Goal: Task Accomplishment & Management: Use online tool/utility

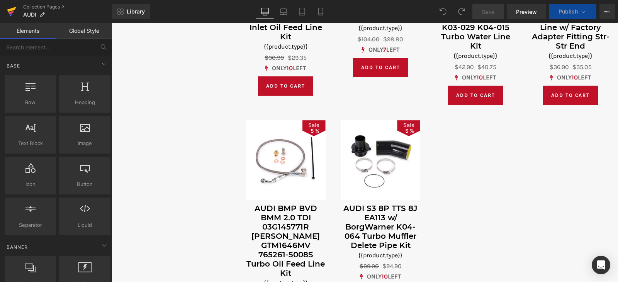
scroll to position [657, 0]
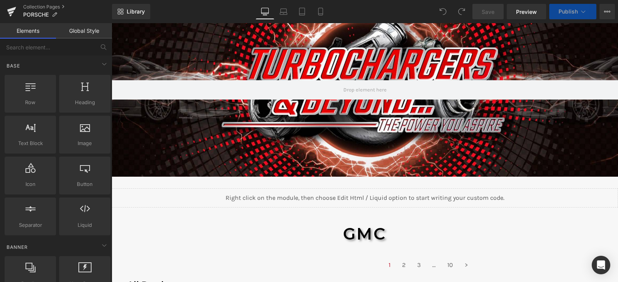
scroll to position [116, 0]
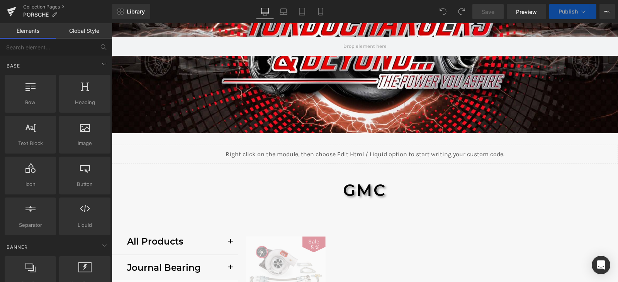
click at [371, 189] on div "GMC Heading" at bounding box center [365, 191] width 452 height 22
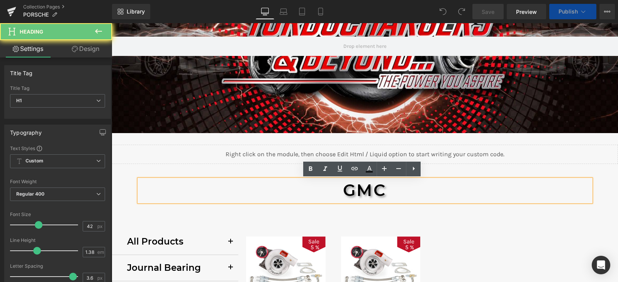
click at [371, 189] on h1 "GMC" at bounding box center [365, 191] width 452 height 22
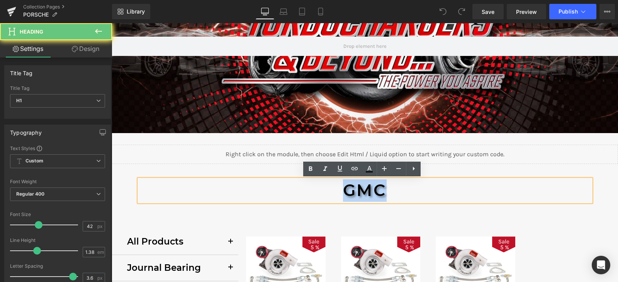
paste div
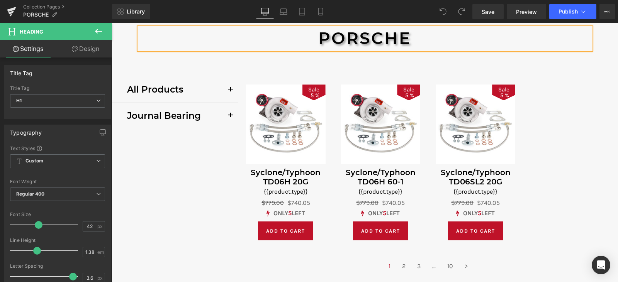
scroll to position [270, 0]
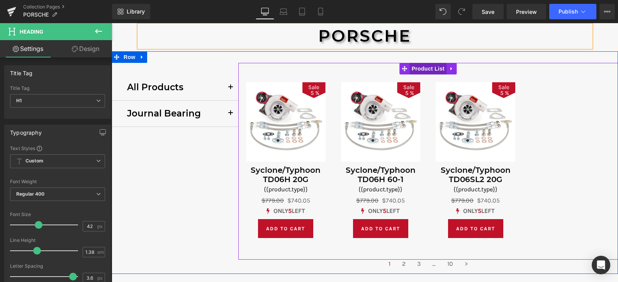
click at [416, 71] on span "Product List" at bounding box center [428, 69] width 37 height 12
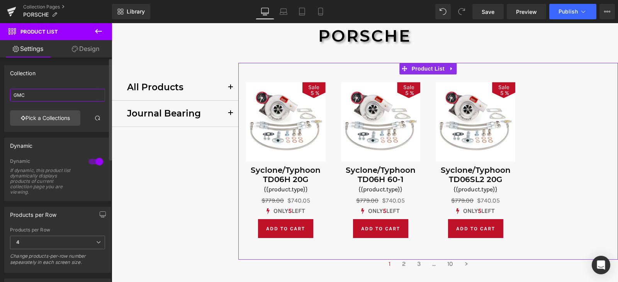
drag, startPoint x: 64, startPoint y: 97, endPoint x: 7, endPoint y: 96, distance: 56.8
click at [7, 96] on div "GMC GMC Pick a Collections" at bounding box center [58, 109] width 106 height 46
paste input "PORSCHE"
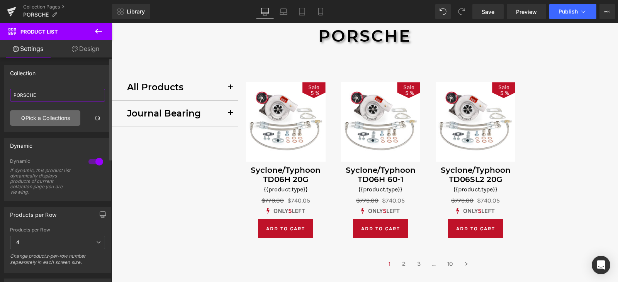
type input "PORSCHE"
click at [61, 119] on link "Pick a Collections" at bounding box center [45, 118] width 70 height 15
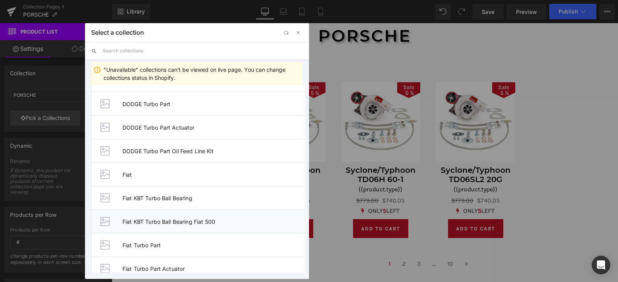
scroll to position [1090, 0]
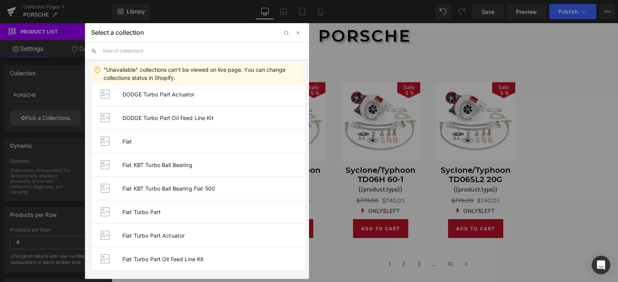
click at [135, 51] on input "text" at bounding box center [203, 51] width 200 height 17
paste input "PORSCHE"
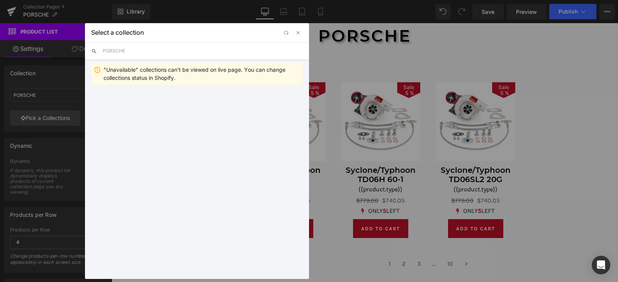
scroll to position [0, 0]
type input "PORSCHE"
click at [160, 99] on span "PORSCHE" at bounding box center [212, 100] width 180 height 7
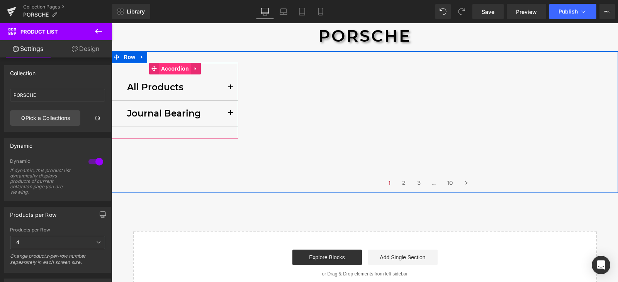
click at [168, 72] on span "Accordion" at bounding box center [175, 69] width 32 height 12
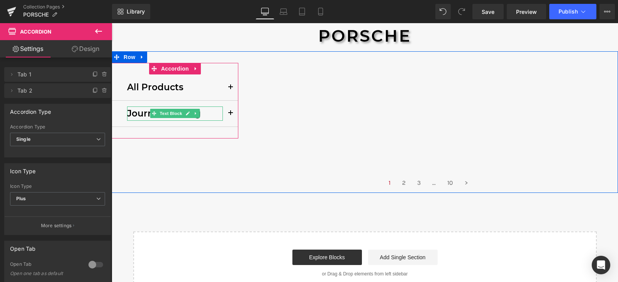
click at [207, 114] on p "Journal Bearing" at bounding box center [175, 114] width 96 height 14
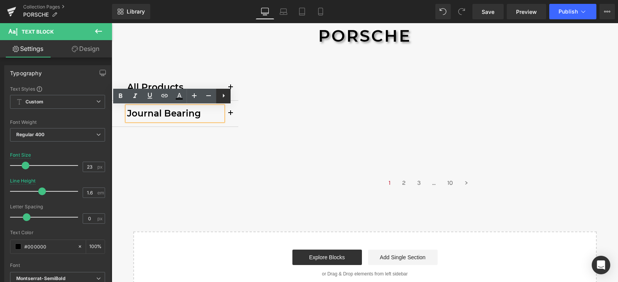
click at [222, 99] on icon at bounding box center [223, 95] width 9 height 9
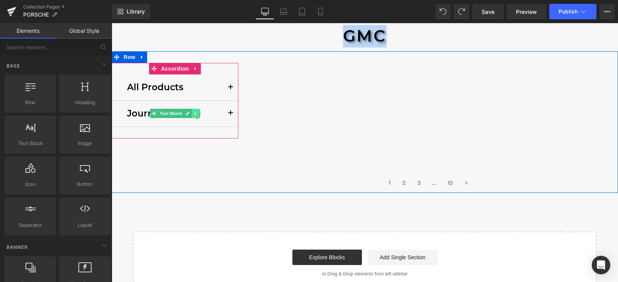
click at [196, 114] on link at bounding box center [196, 113] width 8 height 9
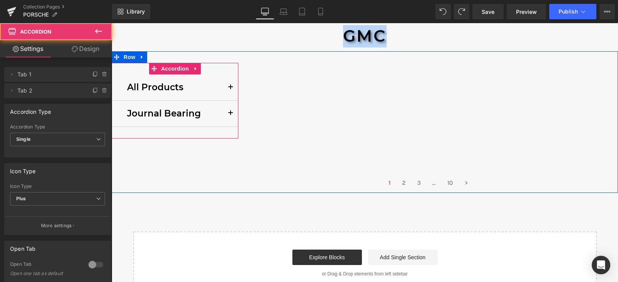
click at [224, 114] on button "button" at bounding box center [230, 114] width 15 height 26
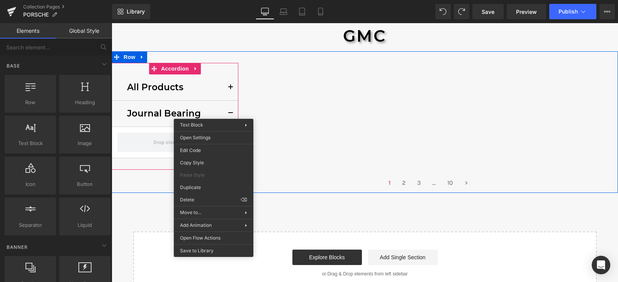
click at [197, 114] on div "Journal Bearing Text Block" at bounding box center [175, 114] width 96 height 14
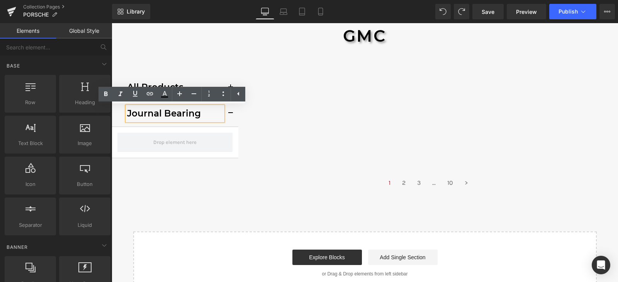
click at [215, 116] on p "Journal Bearing" at bounding box center [175, 114] width 96 height 14
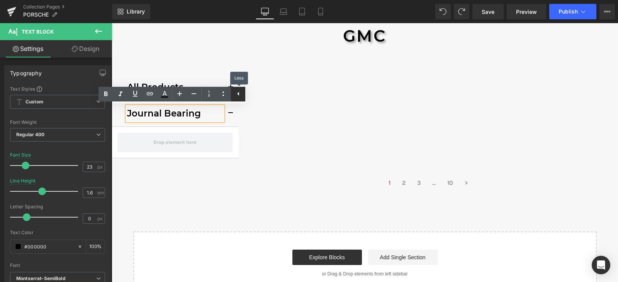
click at [240, 96] on icon at bounding box center [238, 93] width 9 height 9
click at [224, 92] on icon at bounding box center [223, 93] width 9 height 9
click at [225, 115] on button "button" at bounding box center [230, 114] width 15 height 26
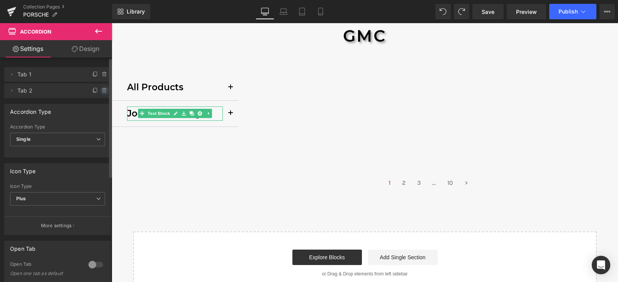
click at [102, 90] on icon at bounding box center [105, 91] width 6 height 6
click at [89, 92] on button "Delete" at bounding box center [96, 91] width 24 height 10
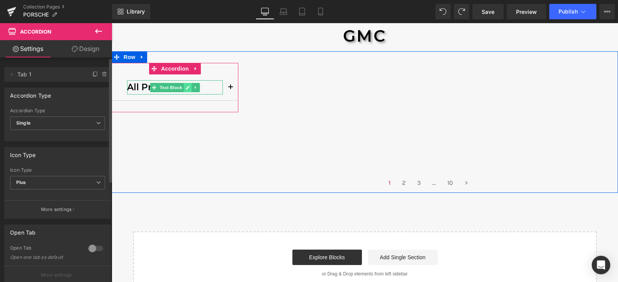
click at [186, 87] on icon at bounding box center [188, 88] width 4 height 4
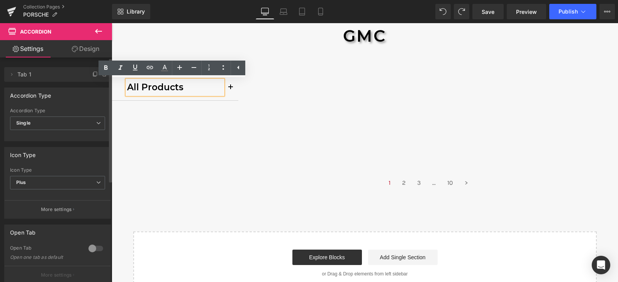
click at [189, 84] on p "All Products" at bounding box center [175, 87] width 96 height 14
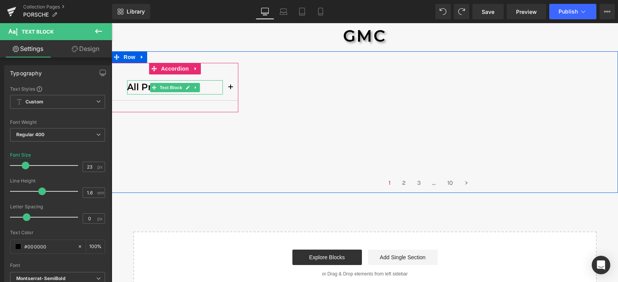
click at [160, 85] on span "Text Block" at bounding box center [171, 87] width 26 height 9
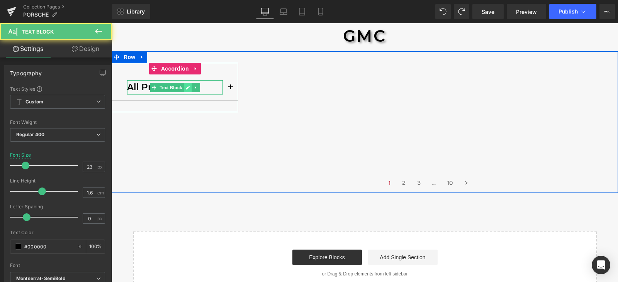
click at [187, 87] on link at bounding box center [188, 87] width 8 height 9
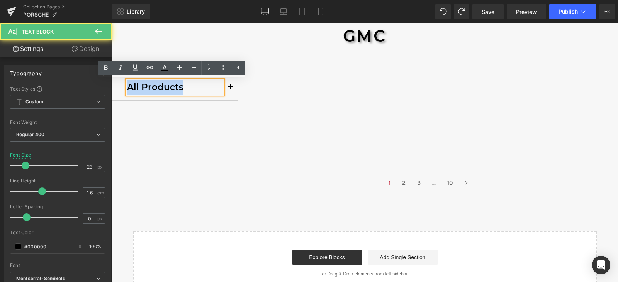
drag, startPoint x: 180, startPoint y: 88, endPoint x: 127, endPoint y: 85, distance: 53.8
click at [127, 85] on p "All Products" at bounding box center [175, 87] width 96 height 14
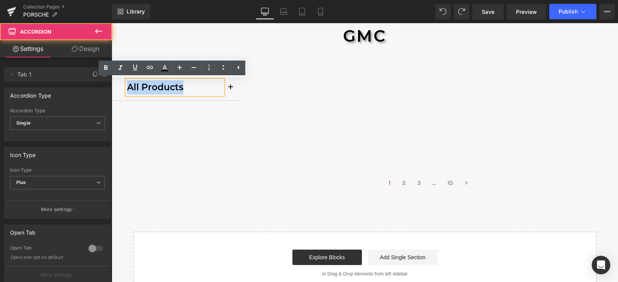
click at [233, 88] on button "button" at bounding box center [230, 88] width 15 height 26
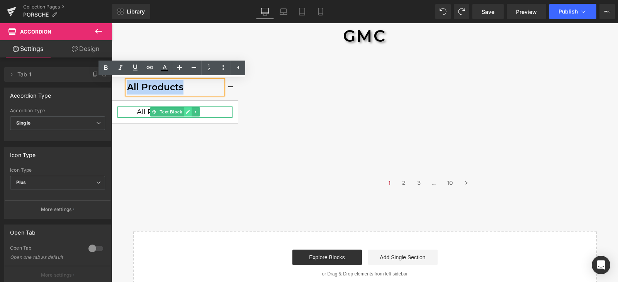
click at [186, 112] on icon at bounding box center [188, 113] width 4 height 4
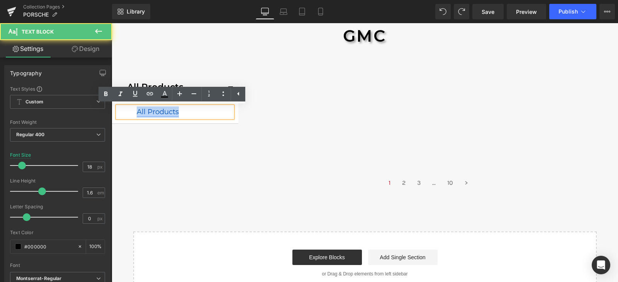
drag, startPoint x: 182, startPoint y: 112, endPoint x: 136, endPoint y: 115, distance: 46.9
click at [137, 115] on p "All Products" at bounding box center [185, 112] width 96 height 11
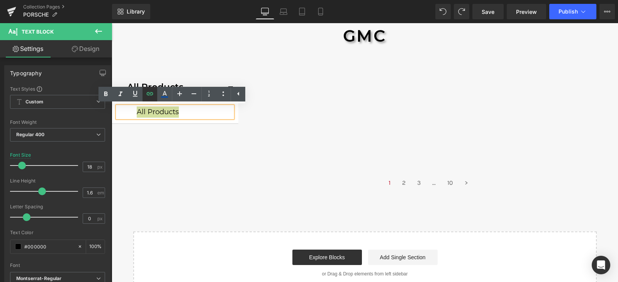
click at [151, 95] on icon at bounding box center [150, 93] width 7 height 3
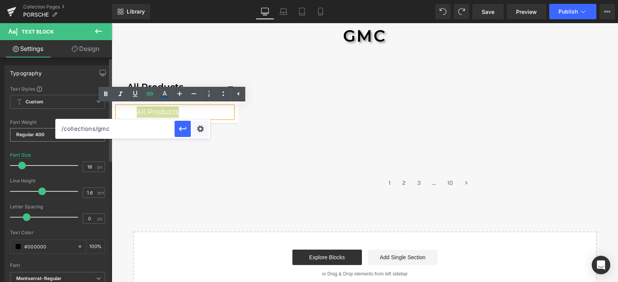
drag, startPoint x: 126, startPoint y: 129, endPoint x: 44, endPoint y: 129, distance: 81.9
click at [46, 0] on div "Text Block You are previewing how the will restyle your page. You can not edit …" at bounding box center [309, 0] width 618 height 0
paste input "[URL][DOMAIN_NAME]"
type input "[URL][DOMAIN_NAME]"
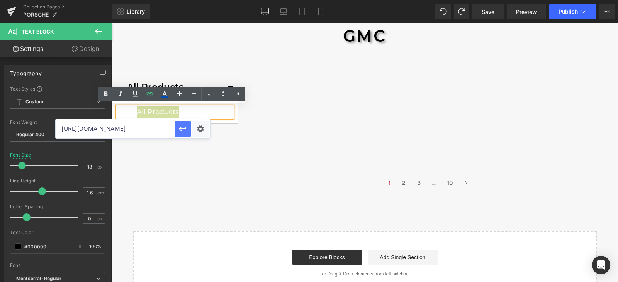
click at [185, 127] on icon "button" at bounding box center [182, 128] width 9 height 9
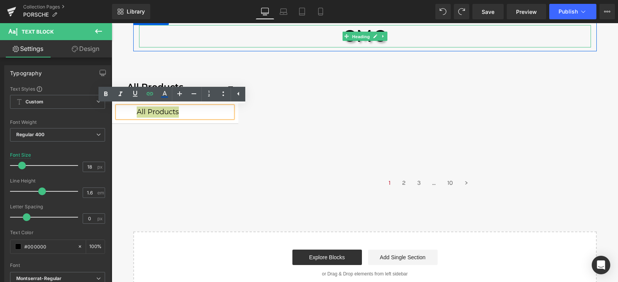
click at [351, 37] on span "Heading" at bounding box center [360, 36] width 21 height 9
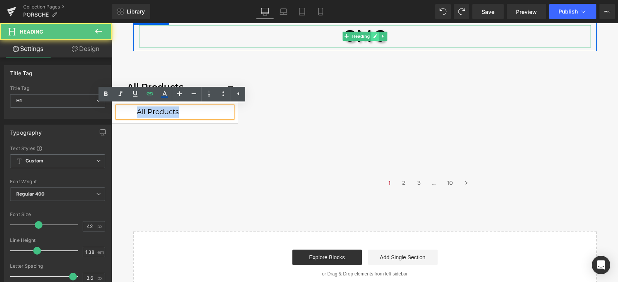
click at [374, 38] on icon at bounding box center [376, 36] width 4 height 4
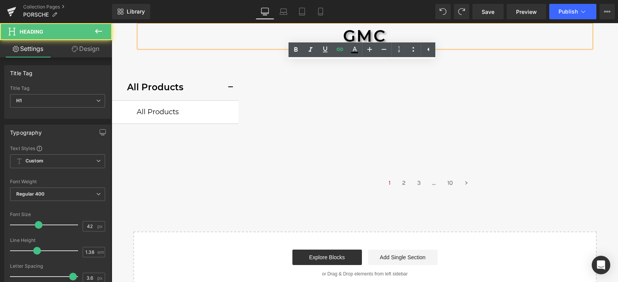
click at [374, 35] on h1 "GMC" at bounding box center [365, 36] width 452 height 22
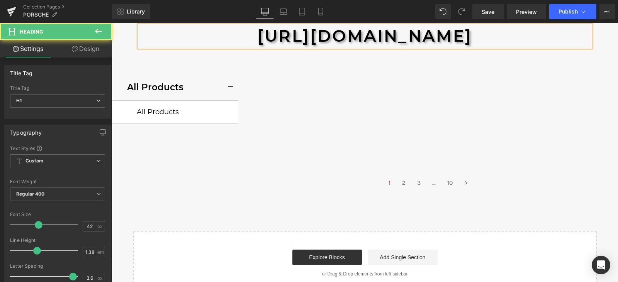
drag, startPoint x: 319, startPoint y: 61, endPoint x: 141, endPoint y: 39, distance: 179.4
click at [141, 39] on h1 "[URL][DOMAIN_NAME]" at bounding box center [365, 36] width 452 height 22
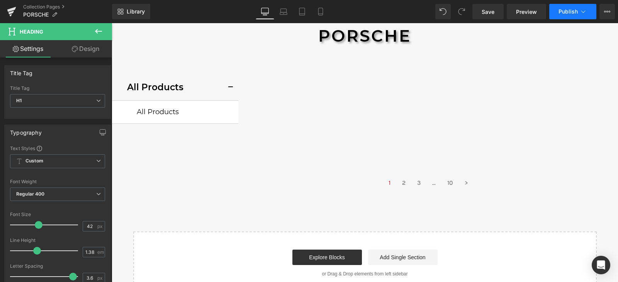
click at [558, 9] on button "Publish" at bounding box center [572, 11] width 47 height 15
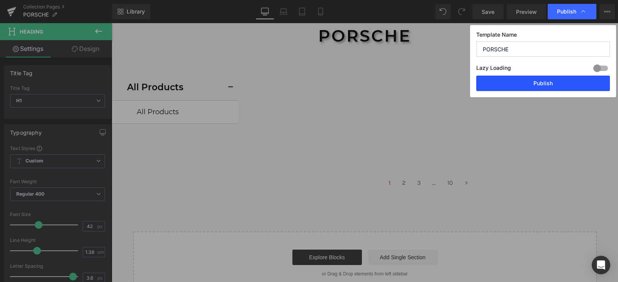
click at [561, 83] on button "Publish" at bounding box center [543, 83] width 134 height 15
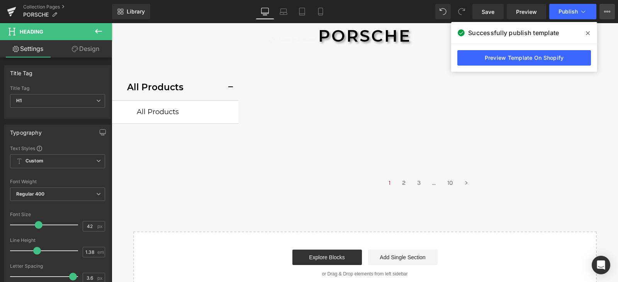
click at [611, 12] on button "View Live Page View with current Template Save Template to Library Schedule Pub…" at bounding box center [607, 11] width 15 height 15
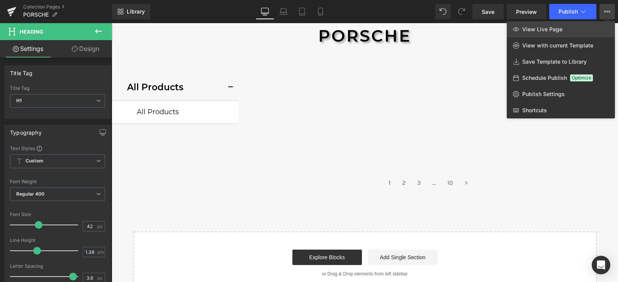
click at [537, 31] on span "View Live Page" at bounding box center [542, 29] width 40 height 7
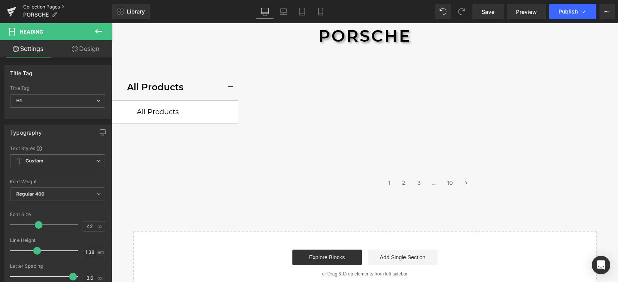
click at [33, 4] on link "Collection Pages" at bounding box center [67, 7] width 89 height 6
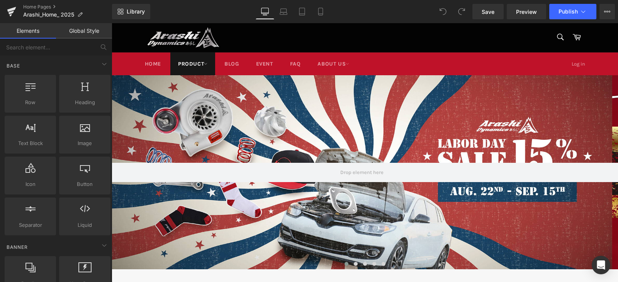
click at [191, 62] on link "Product" at bounding box center [192, 64] width 45 height 23
click at [539, 67] on div "Log in" at bounding box center [541, 64] width 88 height 23
click at [176, 36] on img at bounding box center [183, 37] width 77 height 21
click at [477, 65] on ul "Home Product UNIVERSAL" at bounding box center [317, 64] width 360 height 23
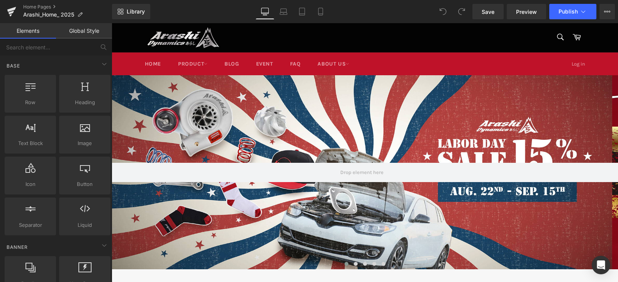
click at [90, 27] on link "Global Style" at bounding box center [84, 30] width 56 height 15
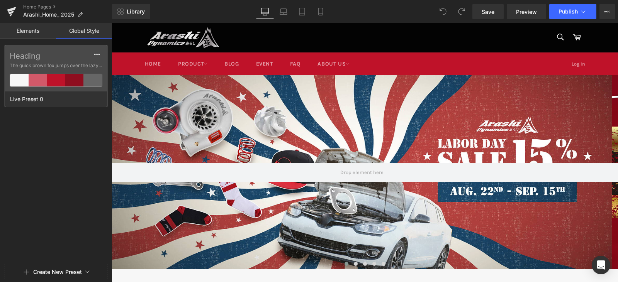
click at [59, 60] on label "Heading" at bounding box center [56, 55] width 93 height 9
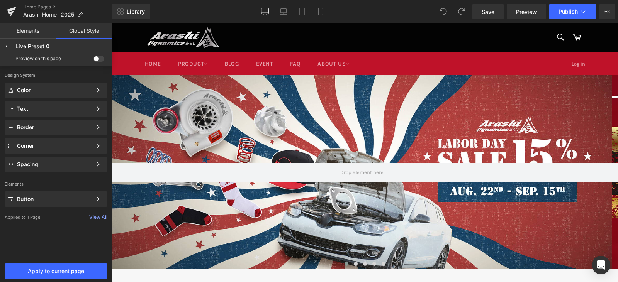
click at [596, 64] on nav "Menu Site navigation Home Product UNIVERSAL" at bounding box center [365, 63] width 507 height 23
click at [16, 12] on icon at bounding box center [11, 11] width 9 height 19
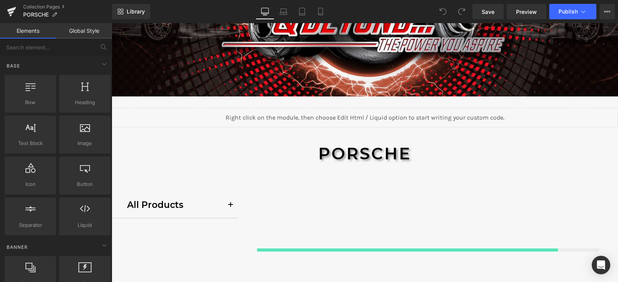
scroll to position [155, 0]
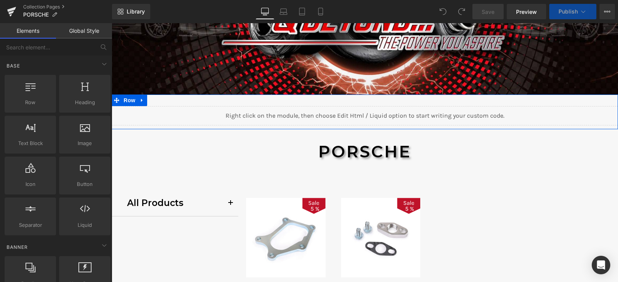
click at [378, 117] on link at bounding box center [382, 112] width 8 height 9
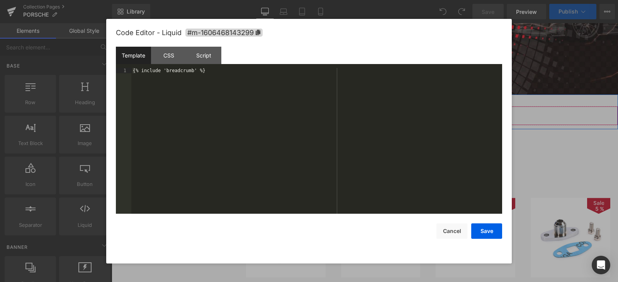
click at [355, 114] on div "Liquid" at bounding box center [365, 115] width 507 height 19
click at [456, 234] on button "Cancel" at bounding box center [452, 231] width 31 height 15
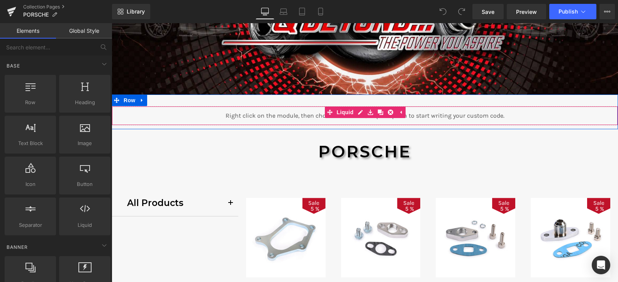
click at [484, 115] on div "Liquid" at bounding box center [365, 115] width 507 height 19
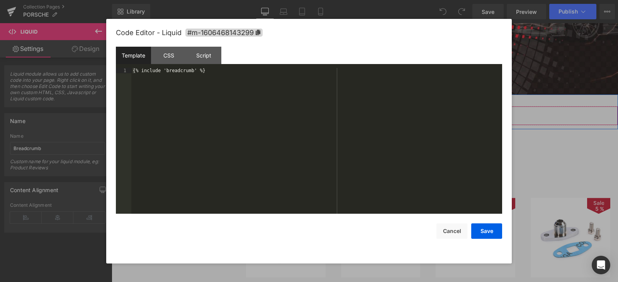
click at [355, 115] on div "Liquid" at bounding box center [365, 115] width 507 height 19
click at [167, 79] on div "{% include 'breadcrumb' %}" at bounding box center [316, 146] width 371 height 157
click at [177, 60] on div "CSS" at bounding box center [168, 55] width 35 height 17
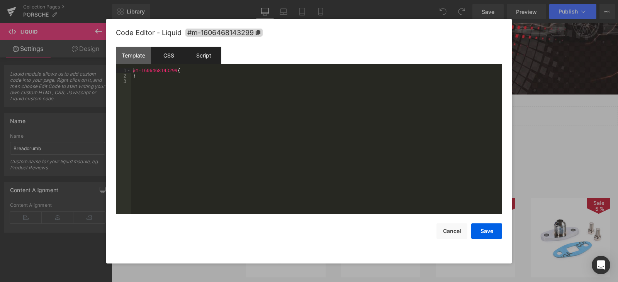
drag, startPoint x: 201, startPoint y: 60, endPoint x: 213, endPoint y: 62, distance: 11.4
click at [202, 60] on div "Script" at bounding box center [203, 55] width 35 height 17
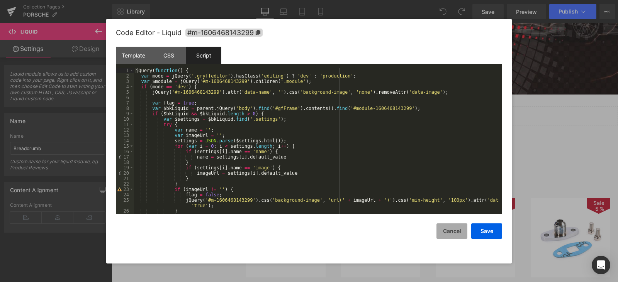
click at [442, 232] on button "Cancel" at bounding box center [452, 231] width 31 height 15
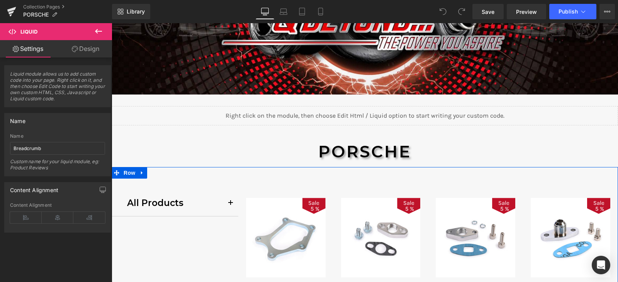
click at [167, 202] on div "All Products Text Block" at bounding box center [175, 203] width 96 height 14
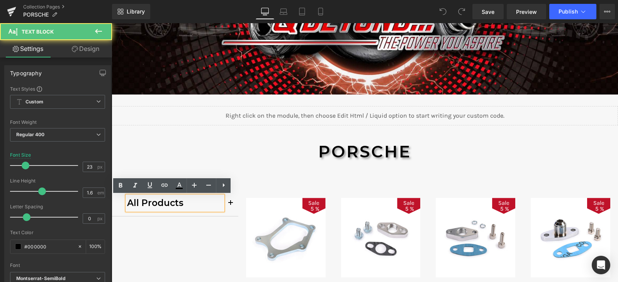
click at [231, 206] on span "button" at bounding box center [231, 206] width 0 height 0
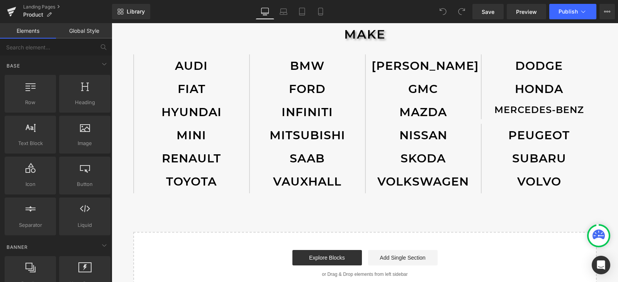
scroll to position [270, 0]
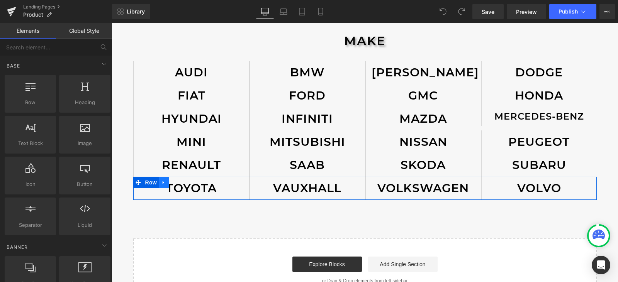
click at [163, 182] on icon at bounding box center [164, 182] width 2 height 3
click at [171, 183] on icon at bounding box center [173, 182] width 5 height 5
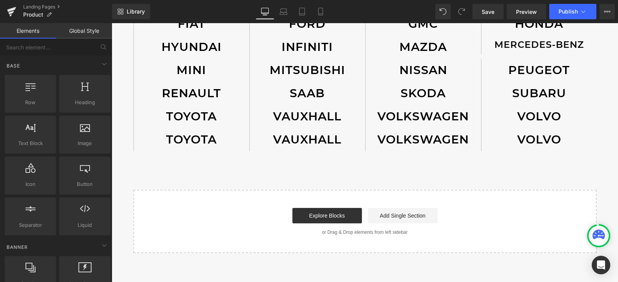
scroll to position [339, 0]
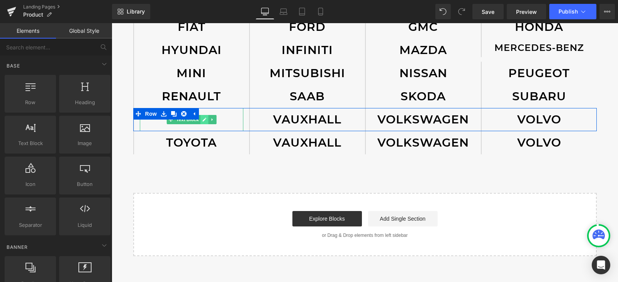
click at [202, 121] on icon at bounding box center [204, 120] width 4 height 4
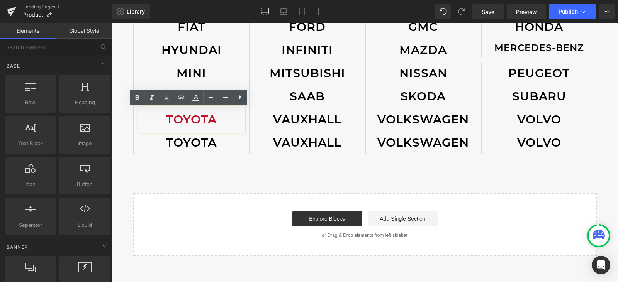
click at [211, 116] on link "TOYOTA" at bounding box center [191, 119] width 51 height 14
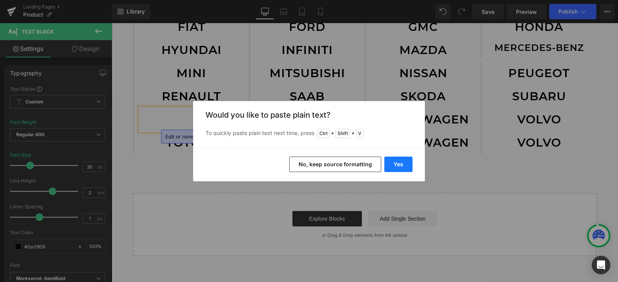
click at [409, 165] on button "Yes" at bounding box center [398, 164] width 28 height 15
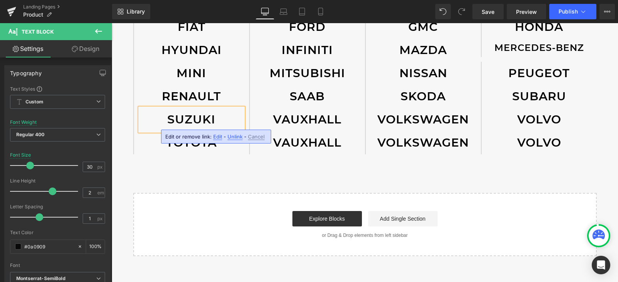
click at [221, 119] on p "SUZUKI" at bounding box center [192, 119] width 104 height 23
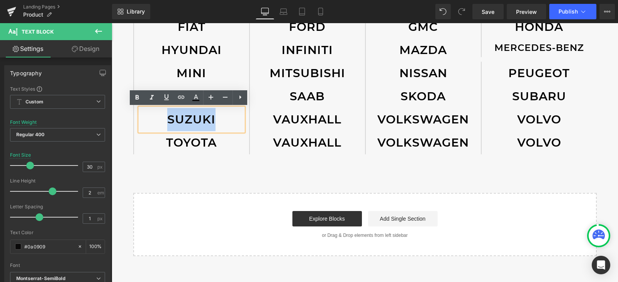
drag, startPoint x: 216, startPoint y: 121, endPoint x: 165, endPoint y: 118, distance: 51.1
click at [165, 118] on p "SUZUKI" at bounding box center [192, 119] width 104 height 23
click at [178, 99] on icon at bounding box center [181, 97] width 9 height 9
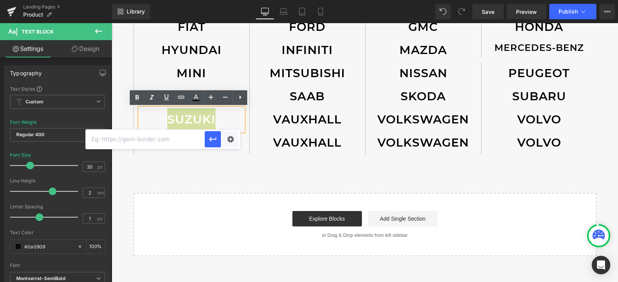
click at [159, 136] on input "text" at bounding box center [145, 139] width 119 height 19
paste input "[URL][DOMAIN_NAME]"
type input "[URL][DOMAIN_NAME]"
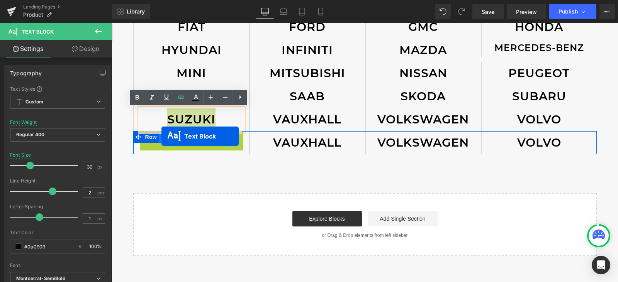
drag, startPoint x: 168, startPoint y: 143, endPoint x: 162, endPoint y: 136, distance: 9.0
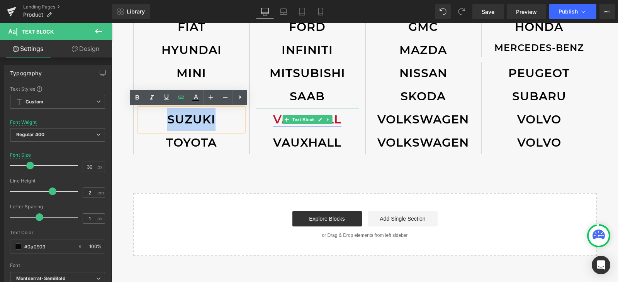
click at [338, 118] on link "VAUXHALL" at bounding box center [307, 119] width 68 height 14
click at [357, 110] on div at bounding box center [358, 119] width 2 height 23
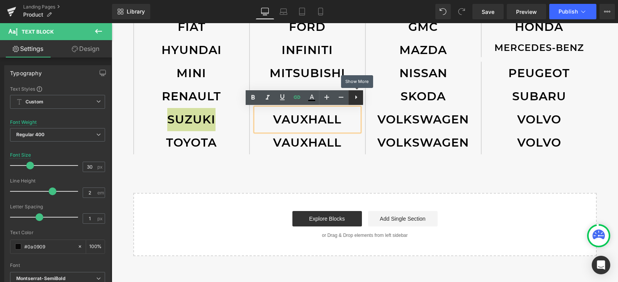
click at [355, 97] on icon at bounding box center [356, 97] width 9 height 9
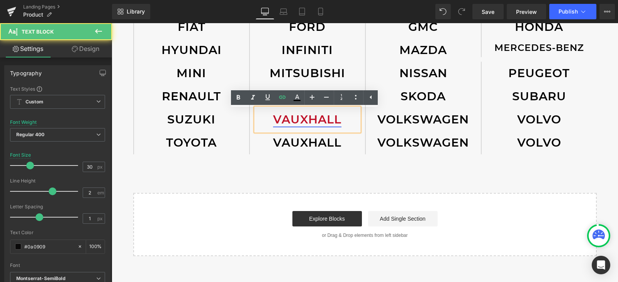
click at [275, 116] on link "VAUXHALL" at bounding box center [307, 119] width 68 height 14
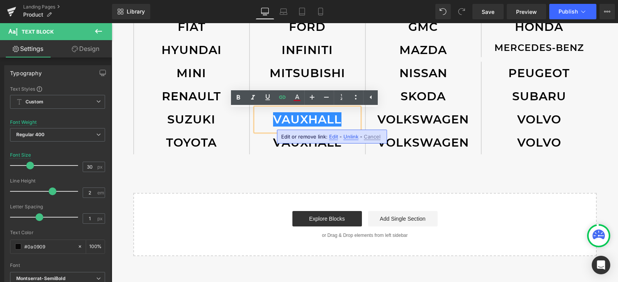
drag, startPoint x: 251, startPoint y: 112, endPoint x: 262, endPoint y: 163, distance: 52.2
click at [256, 113] on div "VAUXHALL" at bounding box center [308, 119] width 104 height 23
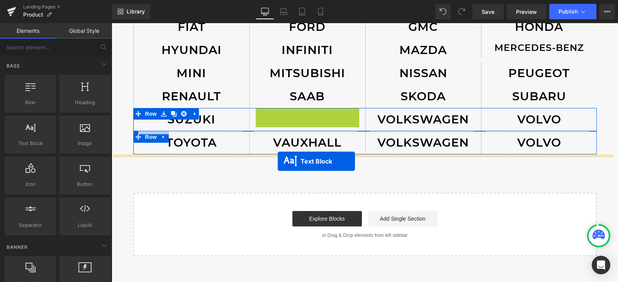
drag, startPoint x: 280, startPoint y: 116, endPoint x: 278, endPoint y: 162, distance: 45.7
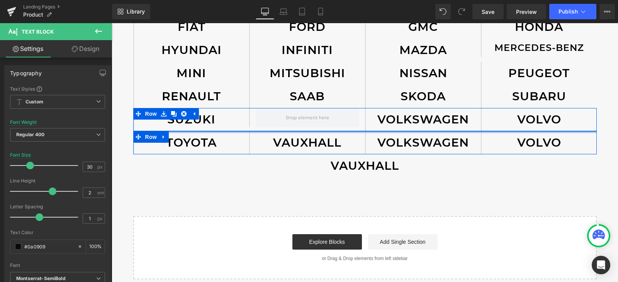
click at [233, 133] on div at bounding box center [365, 132] width 464 height 2
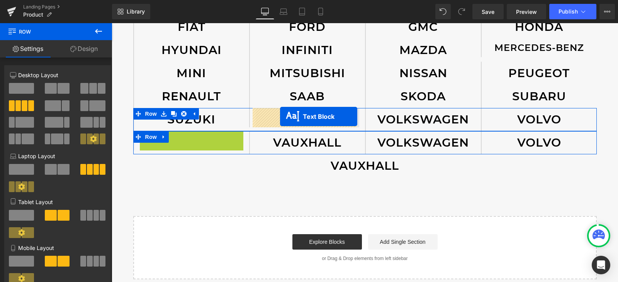
drag, startPoint x: 168, startPoint y: 143, endPoint x: 280, endPoint y: 117, distance: 115.2
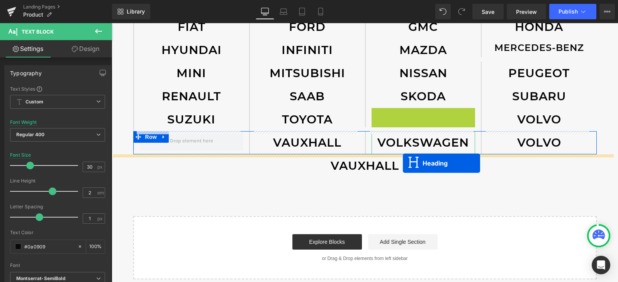
drag, startPoint x: 401, startPoint y: 119, endPoint x: 403, endPoint y: 166, distance: 46.8
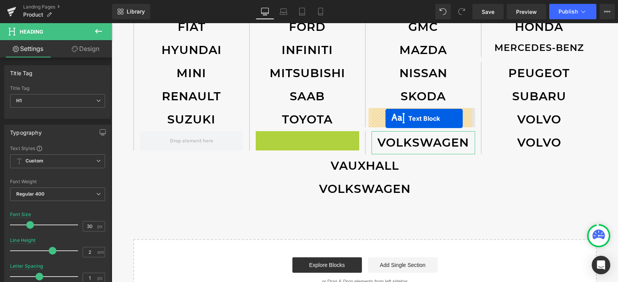
drag, startPoint x: 293, startPoint y: 140, endPoint x: 386, endPoint y: 119, distance: 95.2
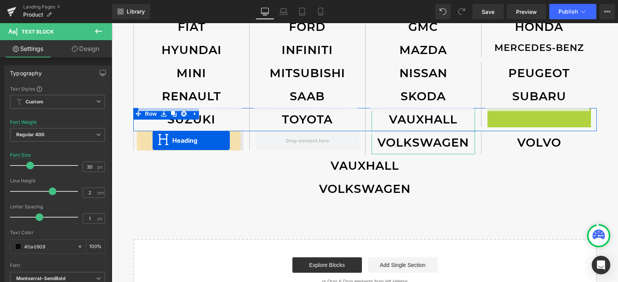
drag, startPoint x: 515, startPoint y: 119, endPoint x: 153, endPoint y: 141, distance: 363.1
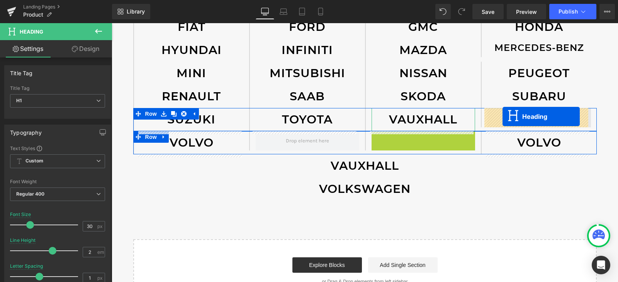
drag, startPoint x: 399, startPoint y: 143, endPoint x: 503, endPoint y: 117, distance: 106.8
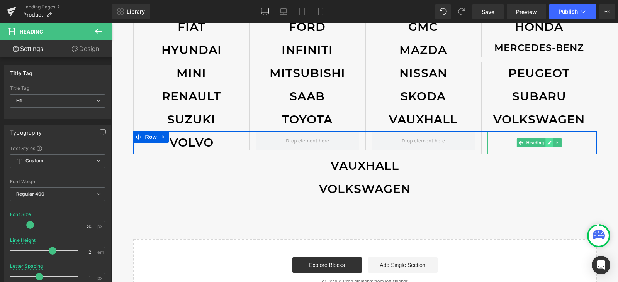
click at [549, 144] on link at bounding box center [550, 142] width 8 height 9
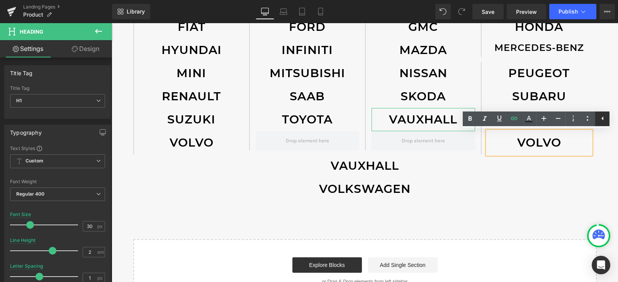
click at [600, 122] on icon at bounding box center [602, 118] width 9 height 9
click at [594, 119] on link at bounding box center [587, 119] width 15 height 15
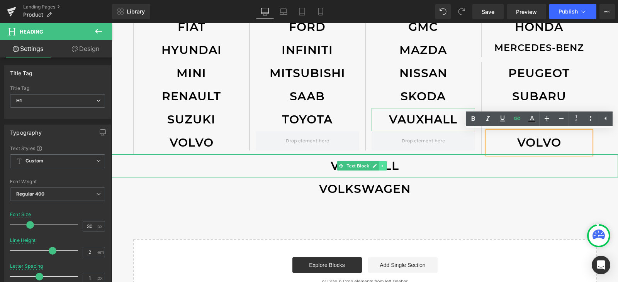
click at [384, 165] on icon at bounding box center [383, 166] width 4 height 5
click at [385, 166] on icon at bounding box center [387, 166] width 4 height 5
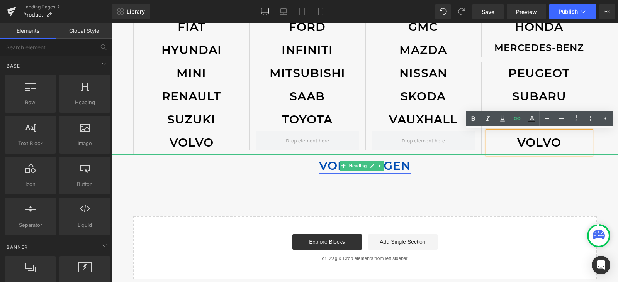
click at [401, 166] on link "VOLKSWAGEN" at bounding box center [365, 166] width 92 height 14
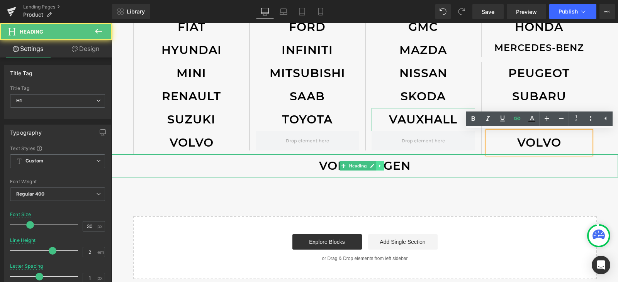
click at [383, 167] on icon at bounding box center [380, 166] width 4 height 5
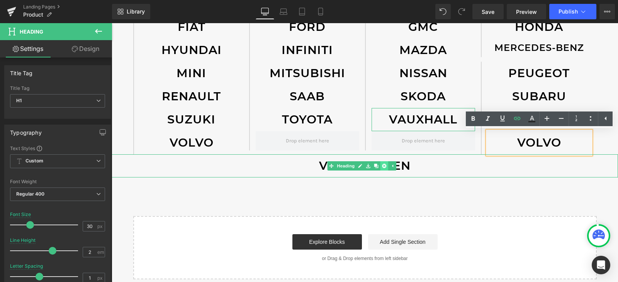
click at [386, 167] on icon at bounding box center [385, 166] width 4 height 4
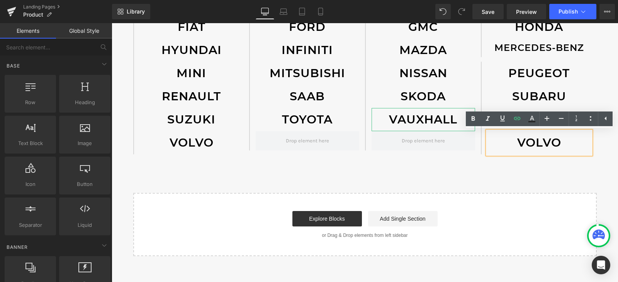
click at [565, 145] on h1 "VOLVO" at bounding box center [540, 142] width 104 height 23
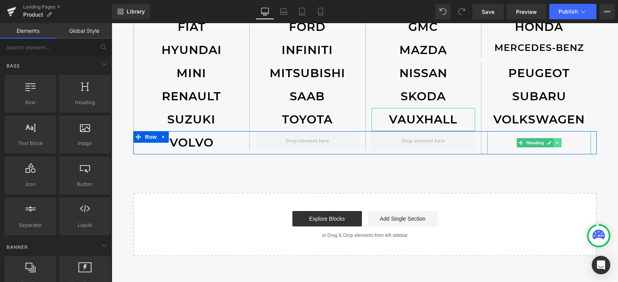
click at [557, 144] on icon at bounding box center [557, 143] width 1 height 3
click at [559, 143] on icon at bounding box center [561, 143] width 4 height 4
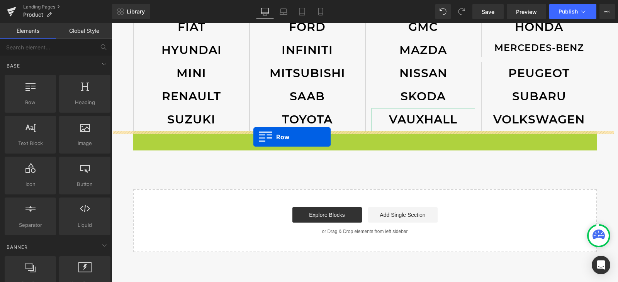
drag, startPoint x: 134, startPoint y: 138, endPoint x: 252, endPoint y: 137, distance: 117.9
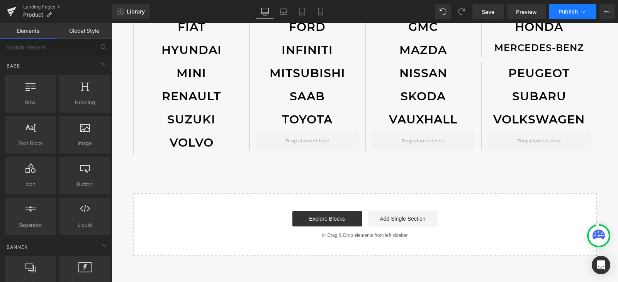
click at [567, 13] on span "Publish" at bounding box center [568, 12] width 19 height 6
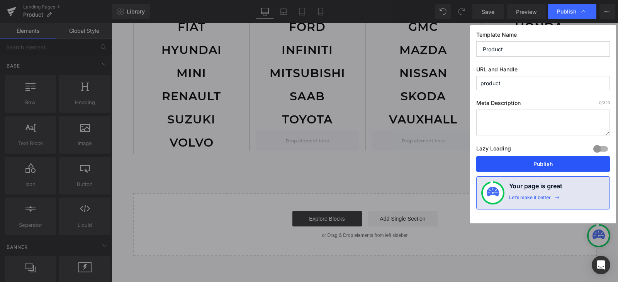
drag, startPoint x: 521, startPoint y: 169, endPoint x: 506, endPoint y: 91, distance: 79.9
click at [521, 169] on button "Publish" at bounding box center [543, 163] width 134 height 15
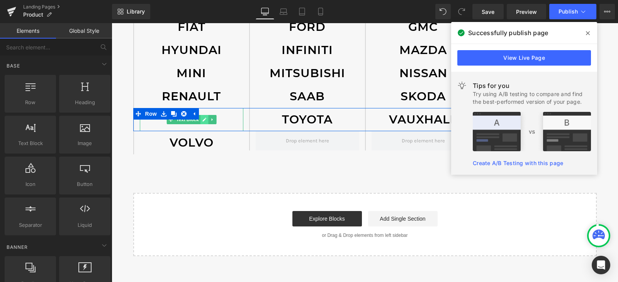
click at [200, 123] on link at bounding box center [204, 119] width 8 height 9
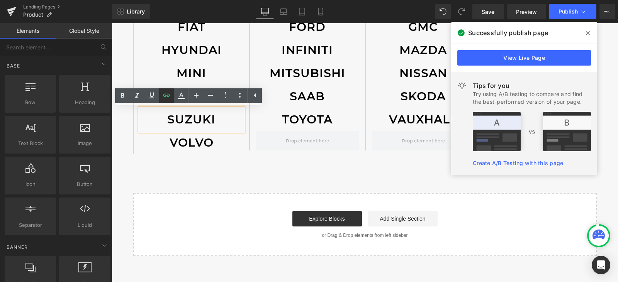
click at [167, 100] on icon at bounding box center [166, 95] width 9 height 9
click at [117, 234] on input "#" at bounding box center [145, 230] width 119 height 19
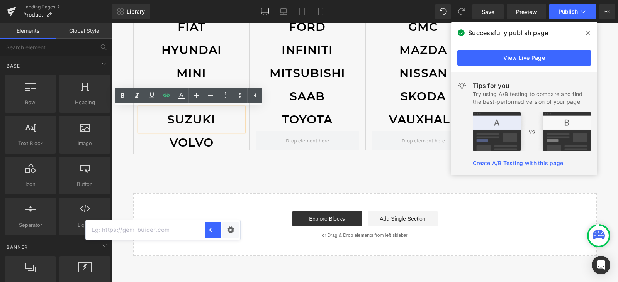
paste input "[URL][DOMAIN_NAME]"
type input "[URL][DOMAIN_NAME]"
click at [217, 236] on button "button" at bounding box center [213, 230] width 16 height 16
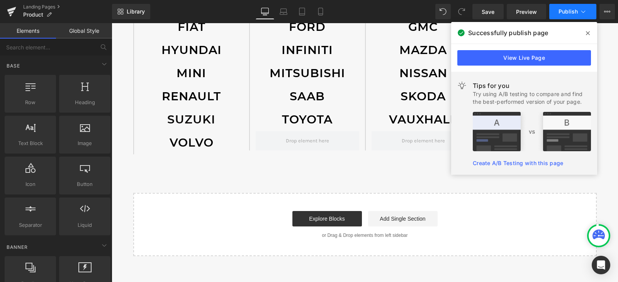
click at [568, 17] on button "Publish" at bounding box center [572, 11] width 47 height 15
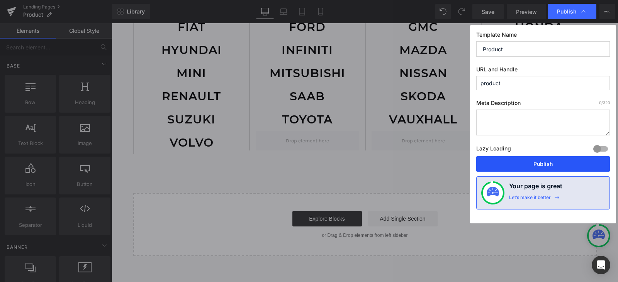
click at [532, 162] on button "Publish" at bounding box center [543, 163] width 134 height 15
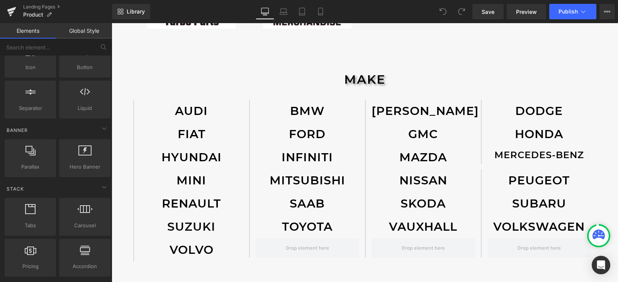
scroll to position [232, 0]
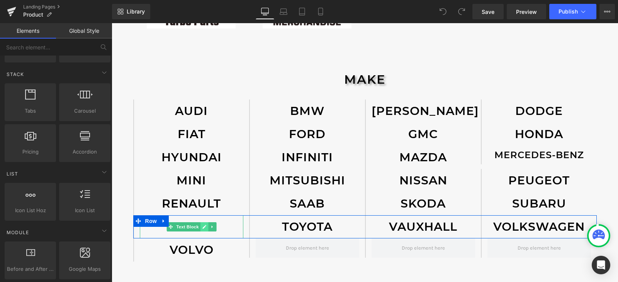
click at [203, 231] on link at bounding box center [204, 227] width 8 height 9
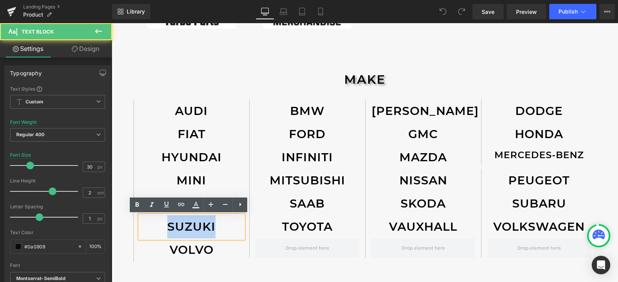
drag, startPoint x: 182, startPoint y: 226, endPoint x: 162, endPoint y: 226, distance: 19.7
click at [162, 226] on p "SUZUKI" at bounding box center [192, 227] width 104 height 23
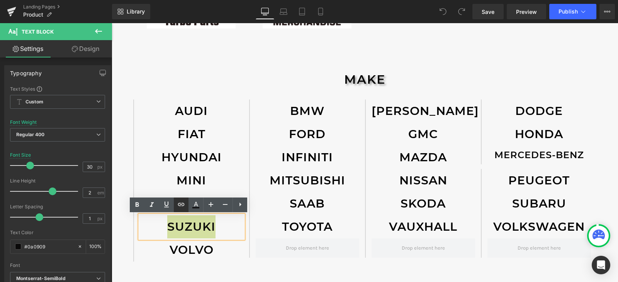
click at [180, 204] on icon at bounding box center [181, 204] width 9 height 9
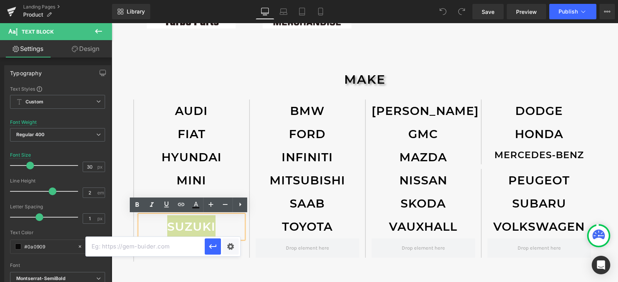
paste input "[URL][DOMAIN_NAME]"
type input "[URL][DOMAIN_NAME]"
click at [210, 250] on icon "button" at bounding box center [212, 246] width 9 height 9
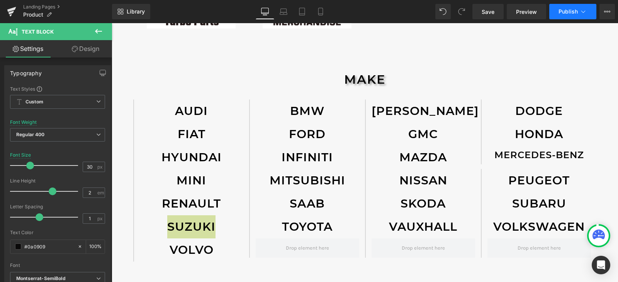
click at [567, 16] on button "Publish" at bounding box center [572, 11] width 47 height 15
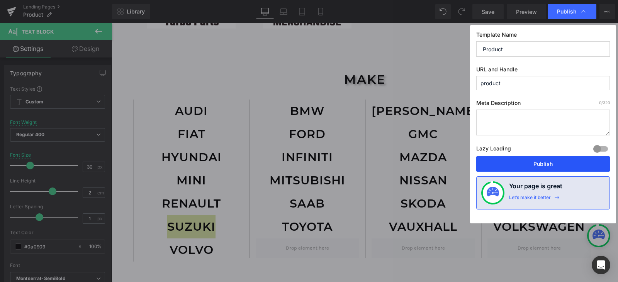
click at [561, 163] on button "Publish" at bounding box center [543, 163] width 134 height 15
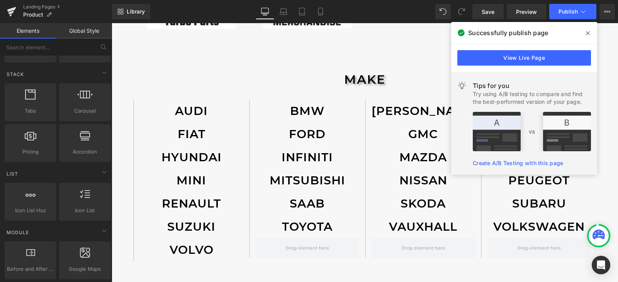
click at [331, 278] on div "UNIVERSAL Heading Image Image Image Image Row Image Image Row MAKE Heading AUDI…" at bounding box center [365, 104] width 507 height 520
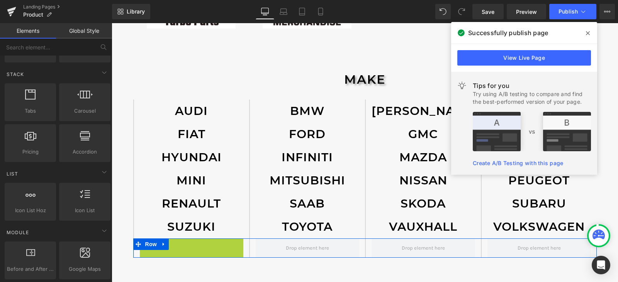
scroll to position [317, 0]
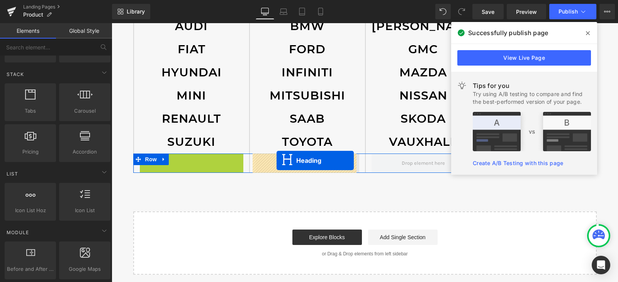
drag, startPoint x: 166, startPoint y: 253, endPoint x: 277, endPoint y: 161, distance: 144.0
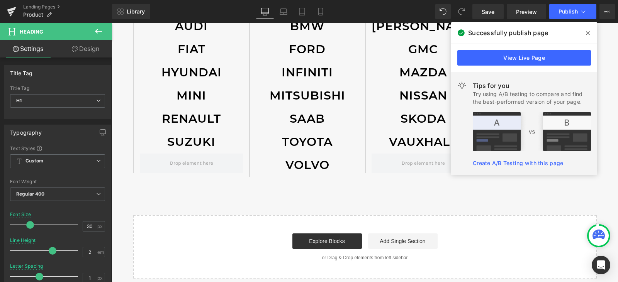
click at [590, 34] on icon at bounding box center [588, 33] width 4 height 6
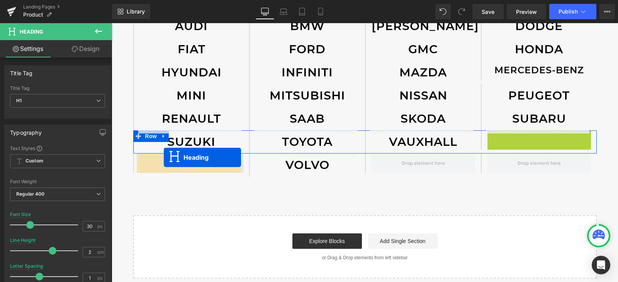
drag, startPoint x: 515, startPoint y: 143, endPoint x: 164, endPoint y: 158, distance: 351.1
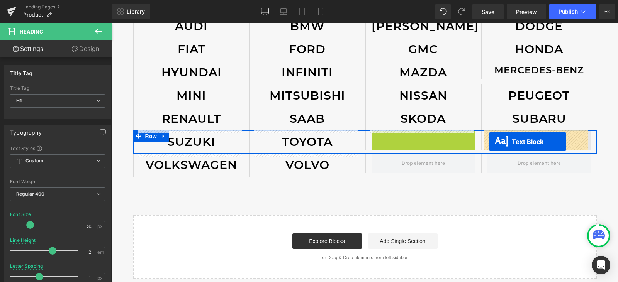
drag, startPoint x: 399, startPoint y: 141, endPoint x: 489, endPoint y: 142, distance: 90.0
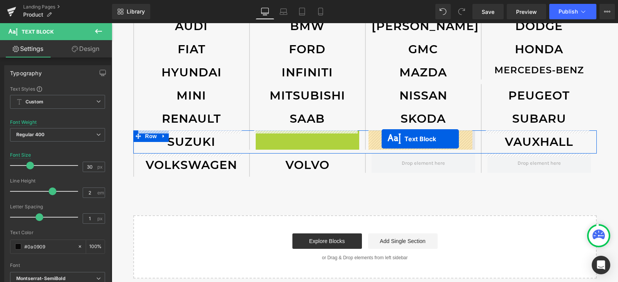
drag, startPoint x: 281, startPoint y: 139, endPoint x: 382, endPoint y: 139, distance: 101.2
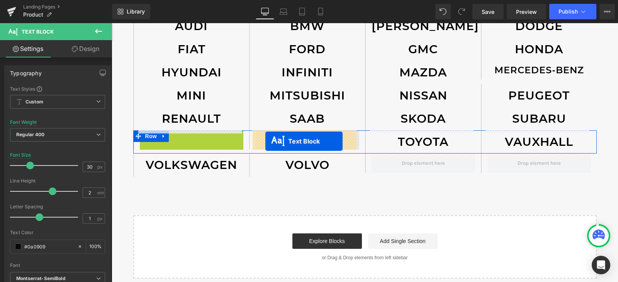
drag, startPoint x: 168, startPoint y: 143, endPoint x: 265, endPoint y: 141, distance: 97.8
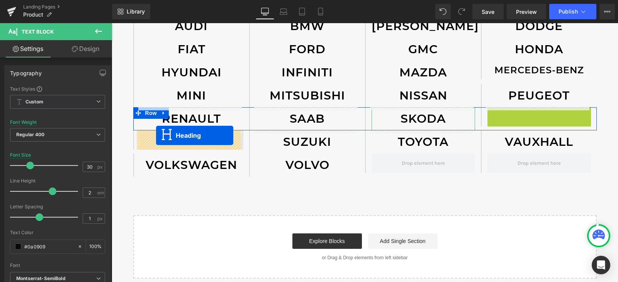
drag, startPoint x: 515, startPoint y: 118, endPoint x: 156, endPoint y: 136, distance: 359.4
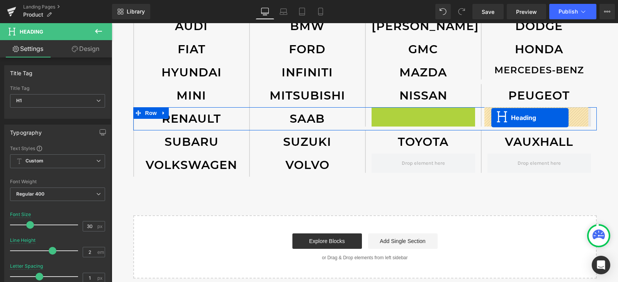
drag, startPoint x: 400, startPoint y: 118, endPoint x: 491, endPoint y: 118, distance: 91.6
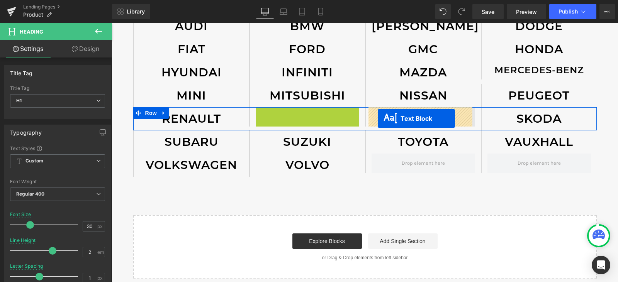
drag, startPoint x: 282, startPoint y: 119, endPoint x: 378, endPoint y: 119, distance: 95.4
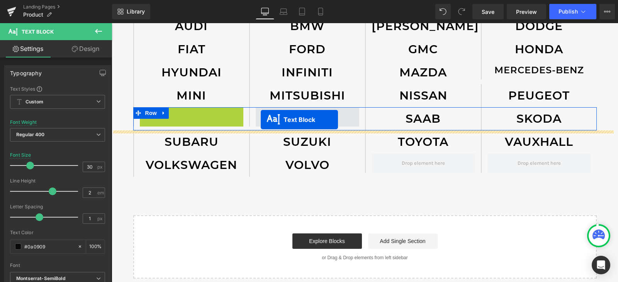
drag, startPoint x: 167, startPoint y: 121, endPoint x: 261, endPoint y: 120, distance: 93.5
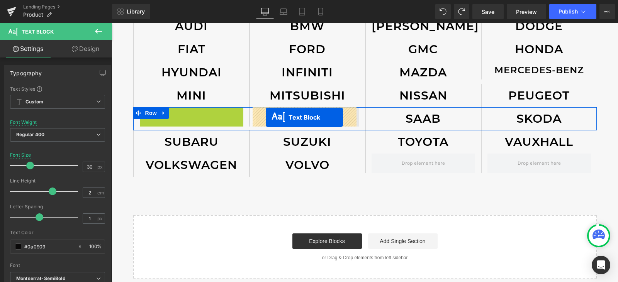
drag, startPoint x: 167, startPoint y: 121, endPoint x: 266, endPoint y: 117, distance: 99.0
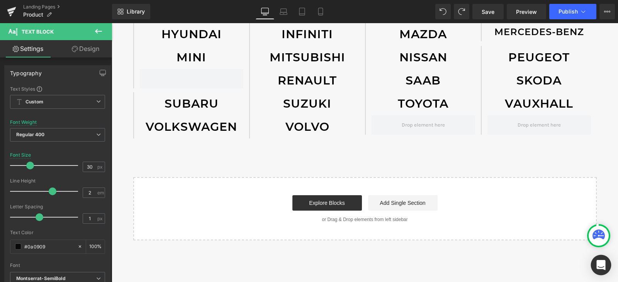
scroll to position [355, 0]
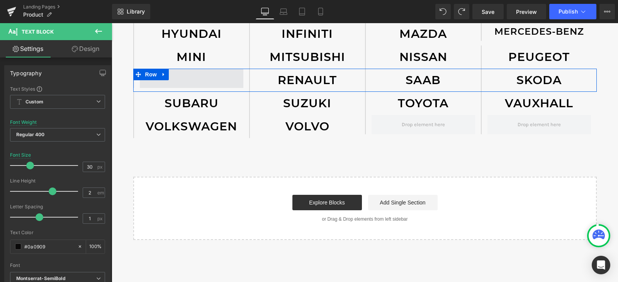
click at [190, 80] on span at bounding box center [192, 78] width 104 height 19
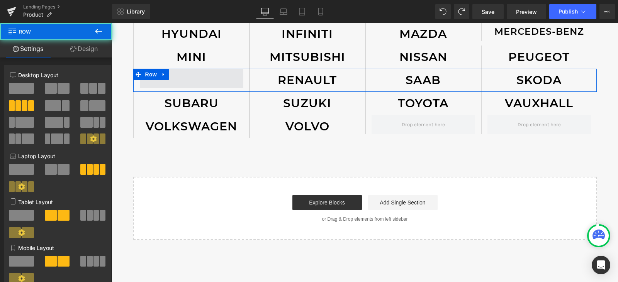
click at [182, 80] on span at bounding box center [192, 78] width 104 height 19
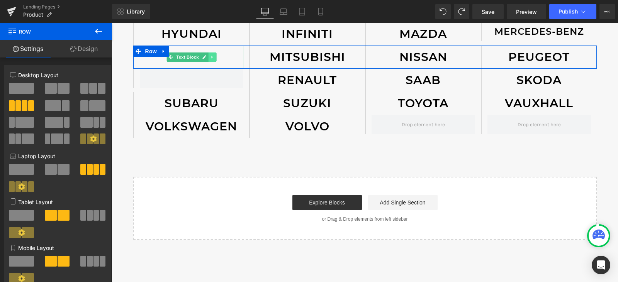
click at [210, 57] on icon at bounding box center [212, 57] width 4 height 5
click at [206, 58] on icon at bounding box center [208, 57] width 4 height 4
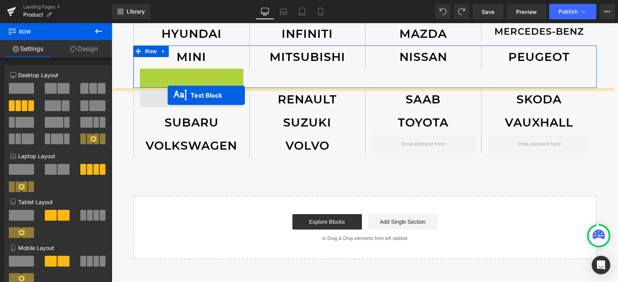
drag, startPoint x: 169, startPoint y: 81, endPoint x: 168, endPoint y: 95, distance: 14.7
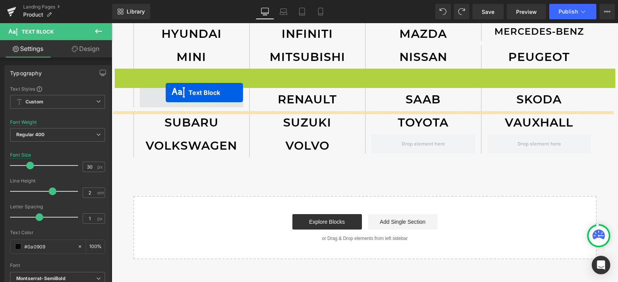
drag, startPoint x: 340, startPoint y: 78, endPoint x: 166, endPoint y: 93, distance: 175.2
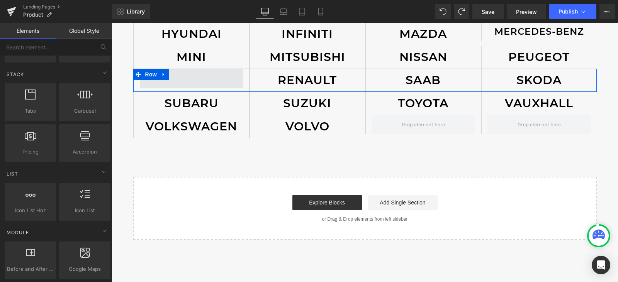
click at [194, 82] on span at bounding box center [192, 78] width 104 height 19
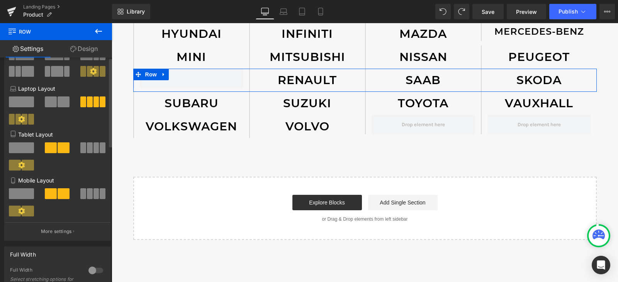
scroll to position [0, 0]
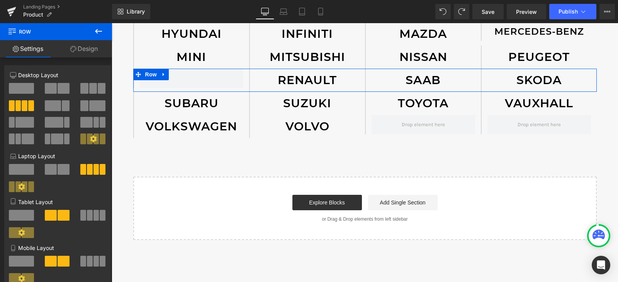
click at [92, 53] on link "Design" at bounding box center [84, 48] width 56 height 17
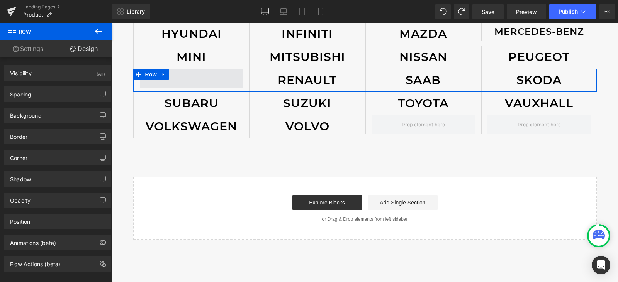
click at [187, 82] on span at bounding box center [192, 78] width 104 height 19
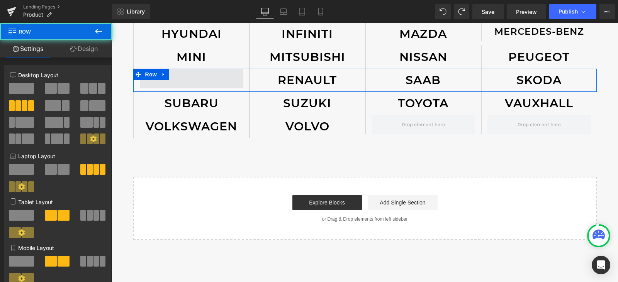
click at [187, 82] on span at bounding box center [192, 78] width 104 height 19
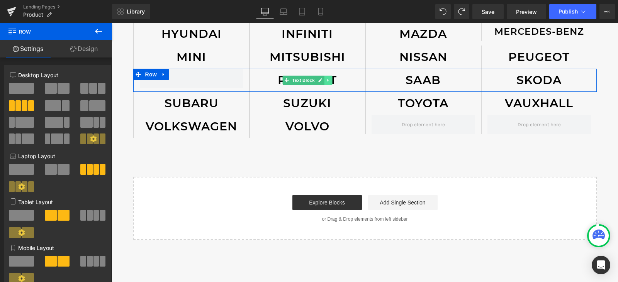
click at [328, 80] on link at bounding box center [328, 80] width 8 height 9
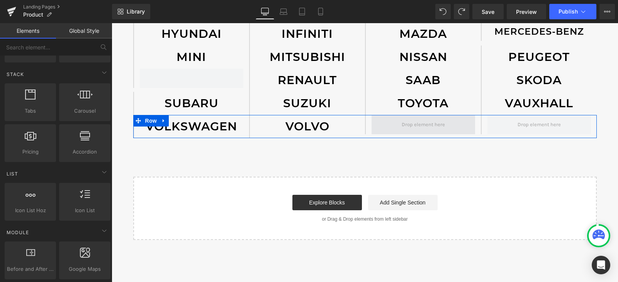
click at [405, 130] on span at bounding box center [423, 124] width 49 height 11
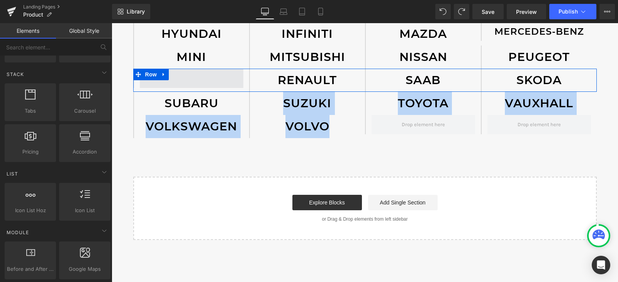
drag, startPoint x: 424, startPoint y: 122, endPoint x: 184, endPoint y: 78, distance: 244.3
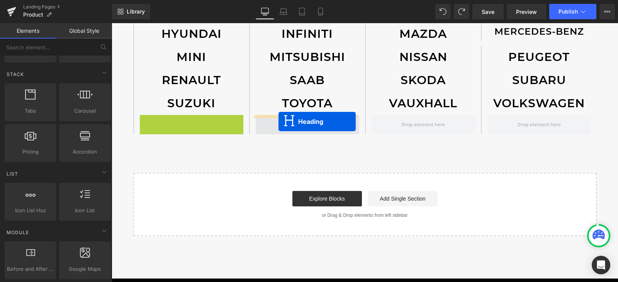
drag, startPoint x: 169, startPoint y: 129, endPoint x: 279, endPoint y: 121, distance: 110.0
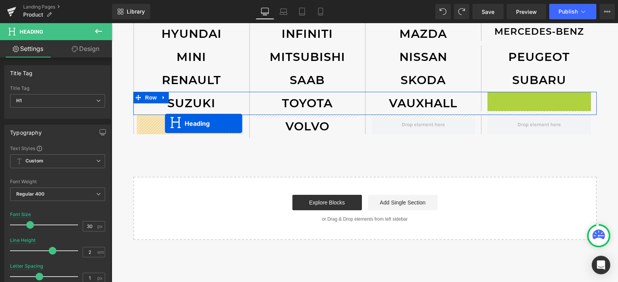
drag, startPoint x: 517, startPoint y: 105, endPoint x: 165, endPoint y: 124, distance: 352.9
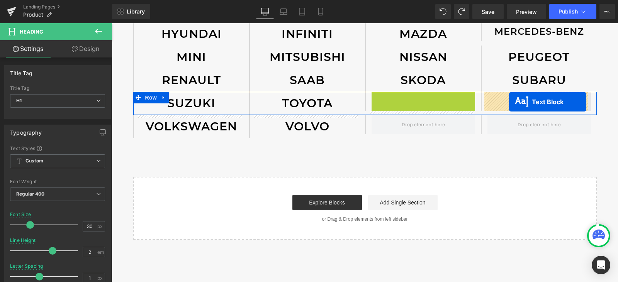
drag, startPoint x: 398, startPoint y: 102, endPoint x: 509, endPoint y: 102, distance: 111.3
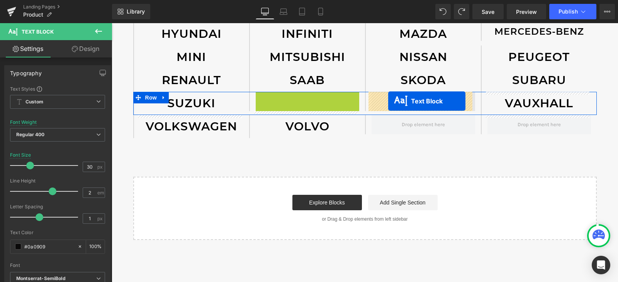
drag, startPoint x: 284, startPoint y: 103, endPoint x: 388, endPoint y: 101, distance: 104.7
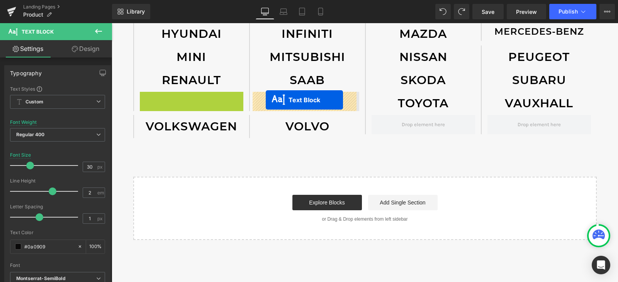
drag, startPoint x: 168, startPoint y: 103, endPoint x: 266, endPoint y: 100, distance: 98.2
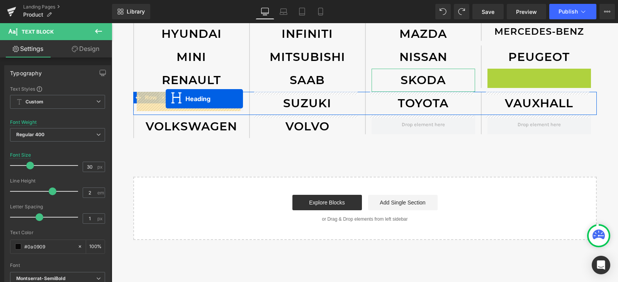
drag, startPoint x: 515, startPoint y: 78, endPoint x: 165, endPoint y: 101, distance: 350.8
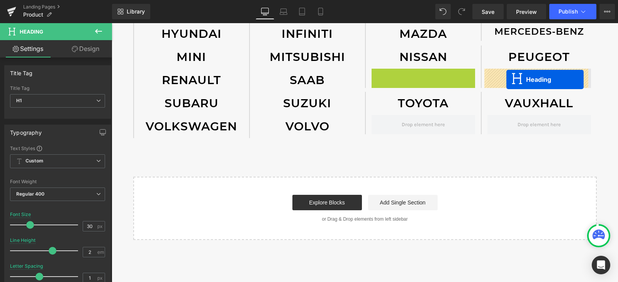
drag, startPoint x: 399, startPoint y: 80, endPoint x: 507, endPoint y: 80, distance: 107.4
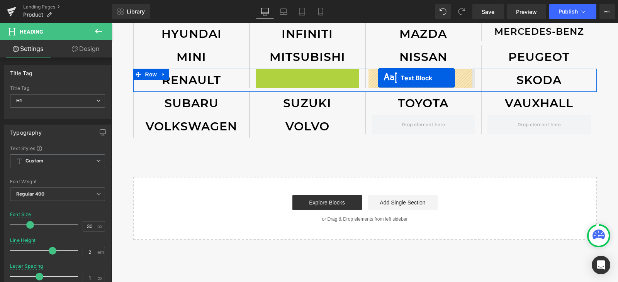
drag, startPoint x: 281, startPoint y: 78, endPoint x: 378, endPoint y: 78, distance: 96.6
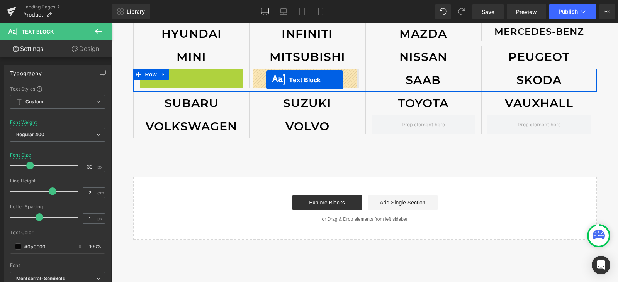
drag, startPoint x: 154, startPoint y: 82, endPoint x: 266, endPoint y: 80, distance: 112.1
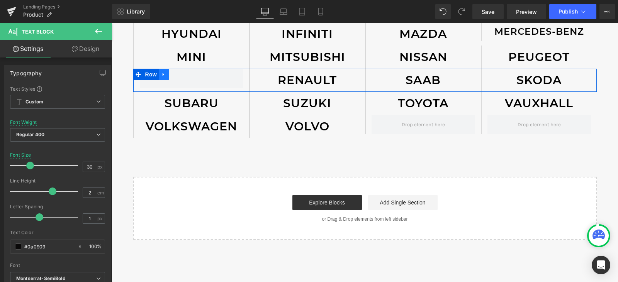
click at [163, 75] on icon at bounding box center [163, 75] width 5 height 6
click at [227, 84] on span at bounding box center [192, 78] width 104 height 19
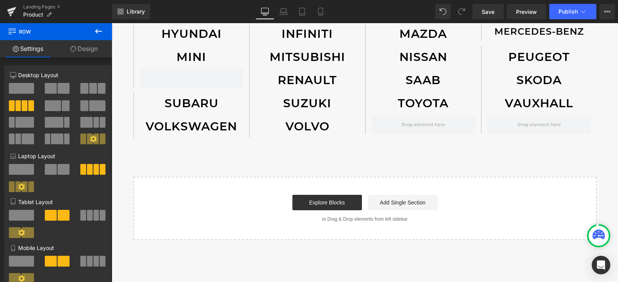
click at [107, 31] on button at bounding box center [98, 31] width 27 height 17
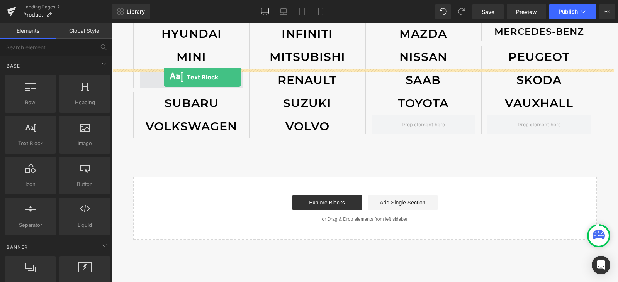
drag, startPoint x: 140, startPoint y: 155, endPoint x: 163, endPoint y: 77, distance: 80.8
drag, startPoint x: 206, startPoint y: 122, endPoint x: 166, endPoint y: 78, distance: 59.4
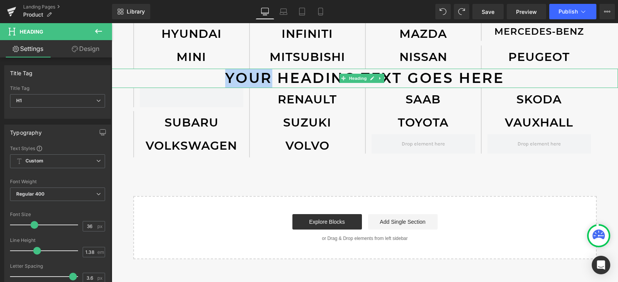
drag, startPoint x: 265, startPoint y: 80, endPoint x: 214, endPoint y: 83, distance: 51.8
click at [214, 83] on h1 "Your heading text goes here" at bounding box center [365, 78] width 507 height 19
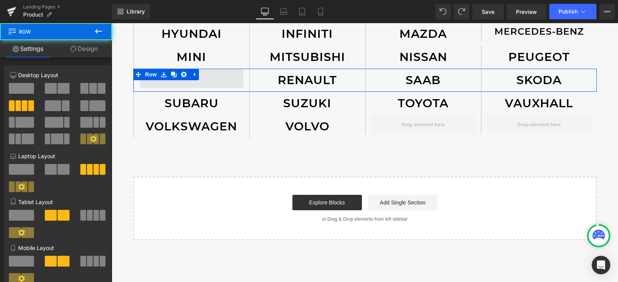
click at [215, 78] on span at bounding box center [192, 78] width 104 height 19
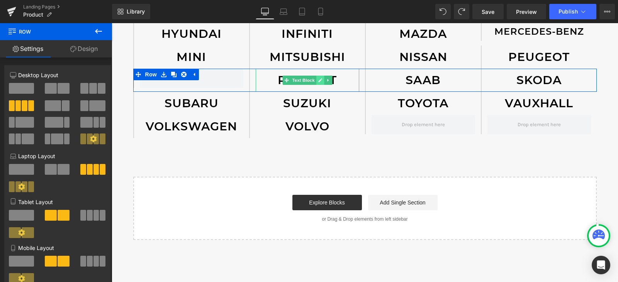
click at [318, 82] on icon at bounding box center [320, 80] width 4 height 5
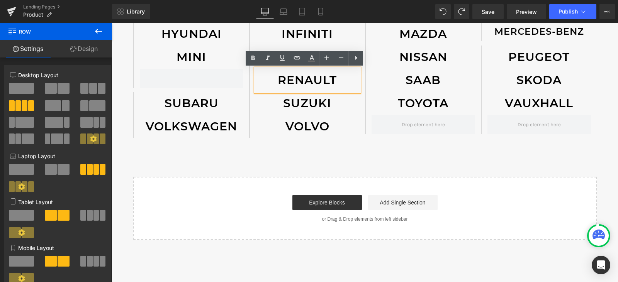
click at [337, 82] on p "RENAULT" at bounding box center [308, 80] width 104 height 23
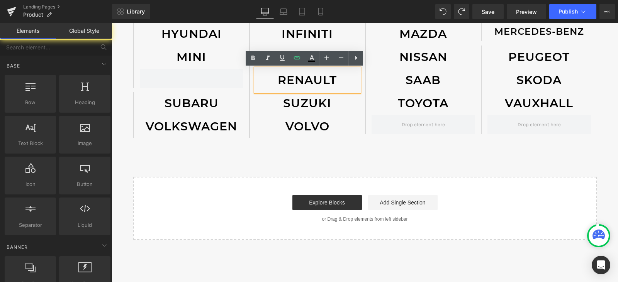
click at [466, 201] on div "Explore Blocks Add Single Section" at bounding box center [365, 202] width 439 height 15
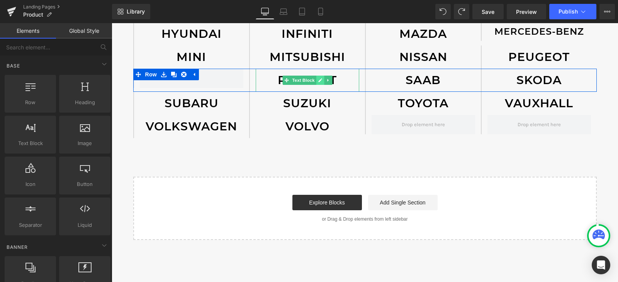
click at [321, 80] on link at bounding box center [320, 80] width 8 height 9
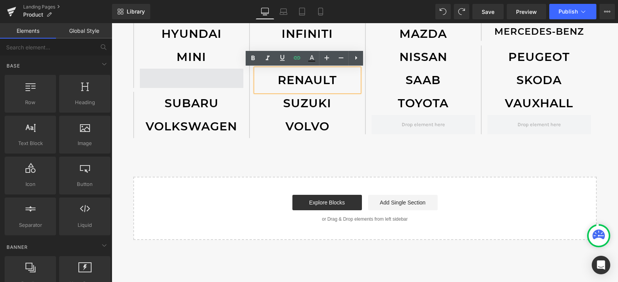
click at [177, 81] on span at bounding box center [192, 78] width 104 height 19
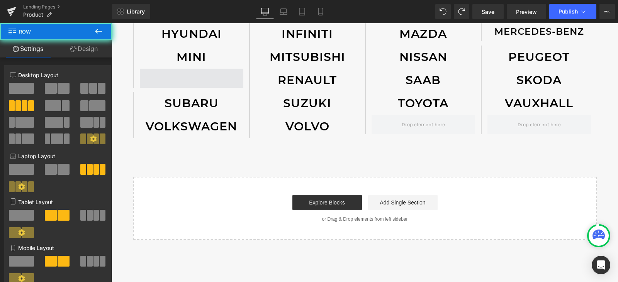
click at [177, 81] on span at bounding box center [192, 78] width 104 height 19
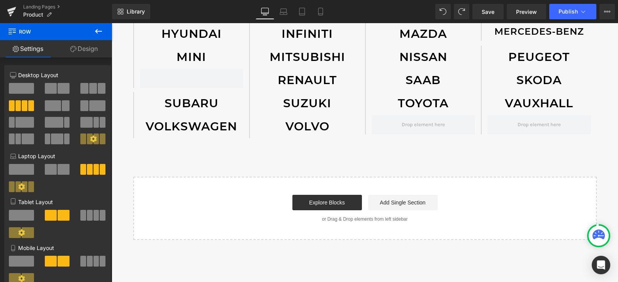
click at [102, 31] on icon at bounding box center [98, 31] width 9 height 9
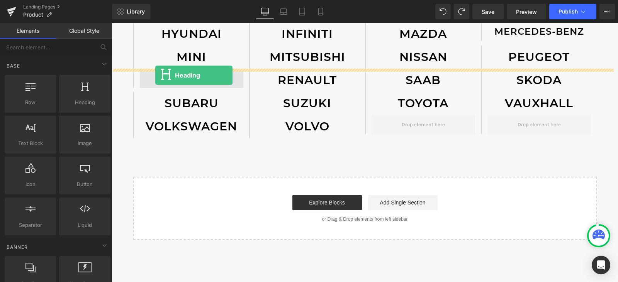
drag, startPoint x: 204, startPoint y: 120, endPoint x: 155, endPoint y: 75, distance: 66.5
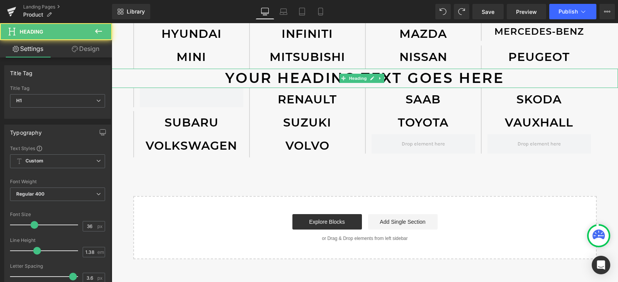
click at [425, 78] on h1 "Your heading text goes here" at bounding box center [365, 78] width 507 height 19
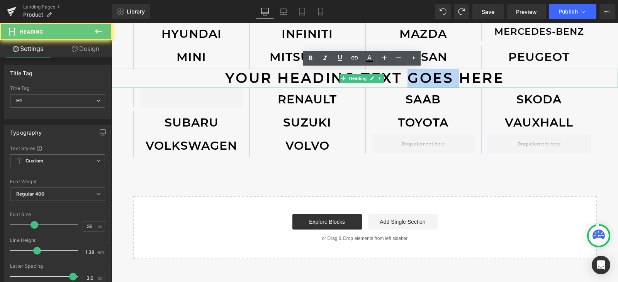
click at [425, 78] on h1 "Your heading text goes here" at bounding box center [365, 78] width 507 height 19
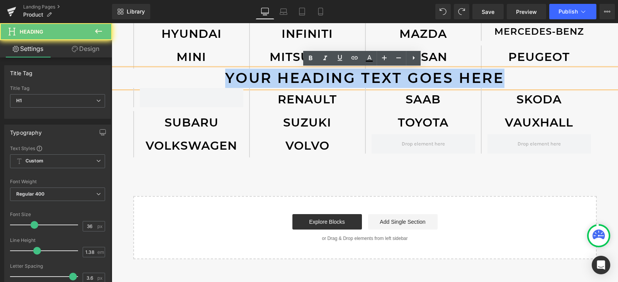
click at [425, 78] on h1 "Your heading text goes here" at bounding box center [365, 78] width 507 height 19
paste div
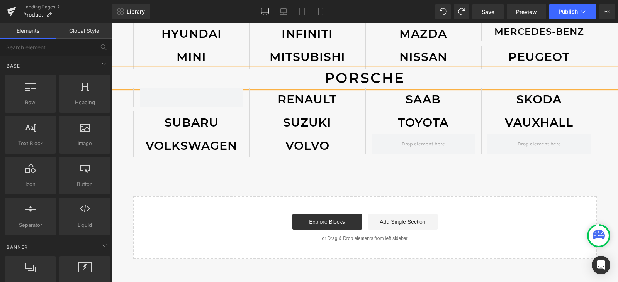
click at [463, 204] on div "Start building your page Explore Blocks Add Single Section or Drag & Drop eleme…" at bounding box center [365, 228] width 462 height 62
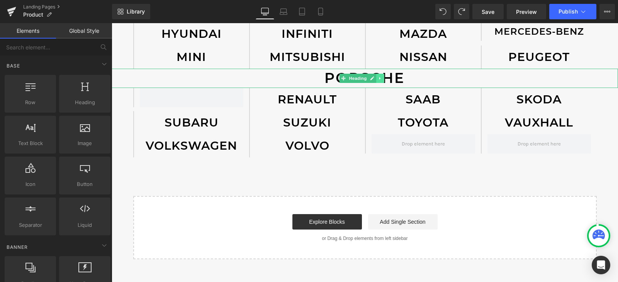
click at [381, 78] on icon at bounding box center [380, 78] width 4 height 5
click at [421, 76] on h1 "PORSCHE" at bounding box center [365, 78] width 507 height 19
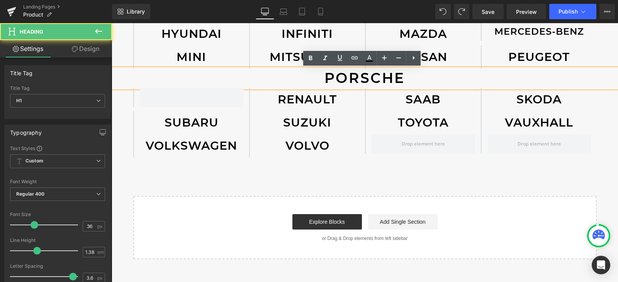
click at [403, 80] on h1 "PORSCHE" at bounding box center [365, 78] width 507 height 19
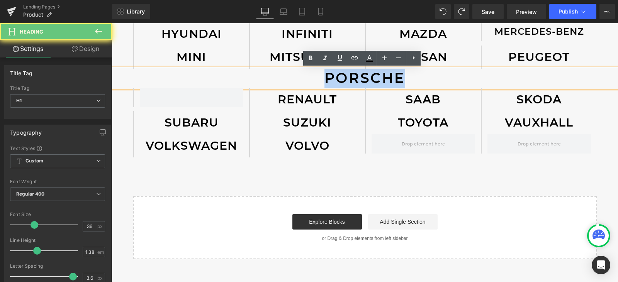
drag, startPoint x: 404, startPoint y: 77, endPoint x: 326, endPoint y: 77, distance: 78.1
click at [326, 77] on h1 "PORSCHE" at bounding box center [365, 78] width 507 height 19
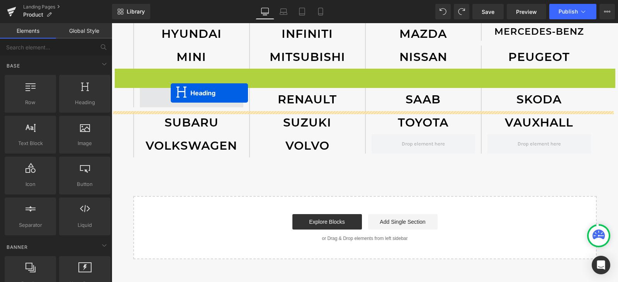
drag, startPoint x: 333, startPoint y: 78, endPoint x: 171, endPoint y: 93, distance: 163.0
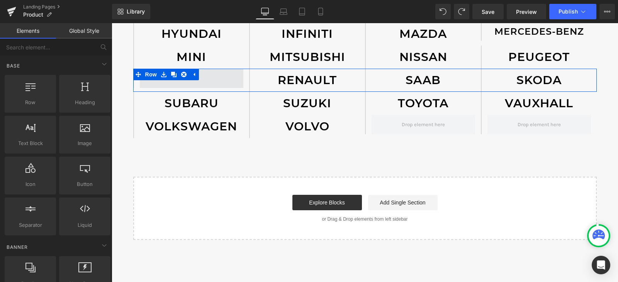
click at [212, 74] on span at bounding box center [192, 78] width 104 height 19
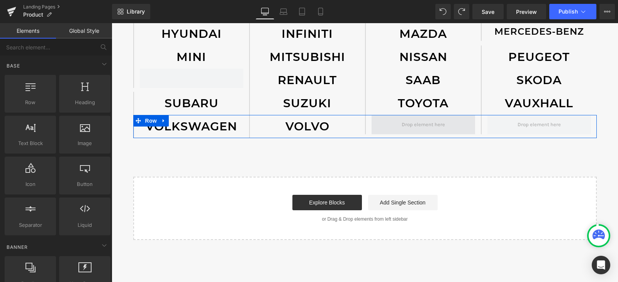
click at [434, 127] on span at bounding box center [423, 124] width 49 height 11
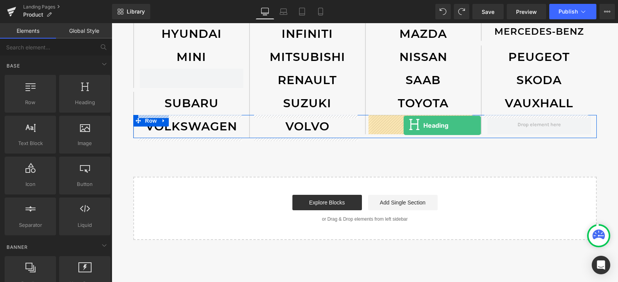
drag, startPoint x: 196, startPoint y: 119, endPoint x: 403, endPoint y: 126, distance: 207.6
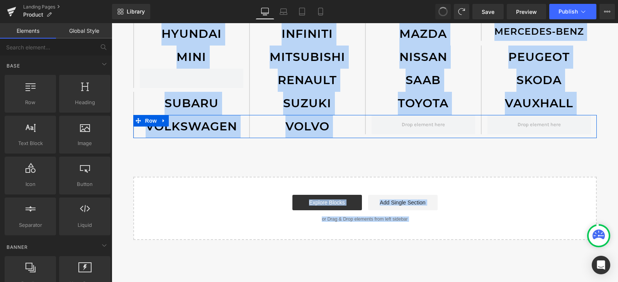
click at [449, 179] on div "Start building your page Explore Blocks Add Single Section or Drag & Drop eleme…" at bounding box center [365, 209] width 462 height 62
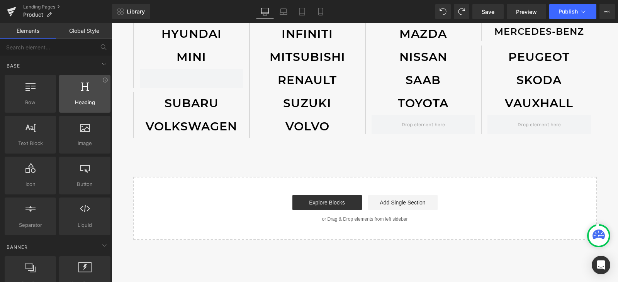
drag, startPoint x: 90, startPoint y: 96, endPoint x: 97, endPoint y: 96, distance: 7.0
click at [91, 96] on div at bounding box center [84, 89] width 47 height 17
click at [90, 104] on span "Heading" at bounding box center [84, 103] width 47 height 8
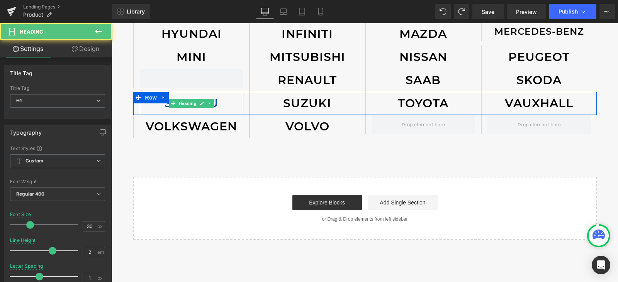
drag, startPoint x: 232, startPoint y: 108, endPoint x: 225, endPoint y: 108, distance: 7.3
click at [234, 108] on h1 "SUBARU" at bounding box center [192, 103] width 104 height 23
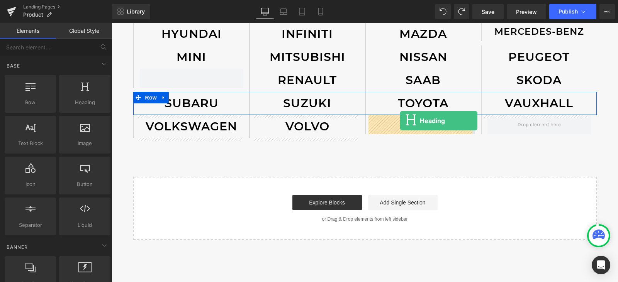
drag, startPoint x: 206, startPoint y: 118, endPoint x: 400, endPoint y: 121, distance: 194.4
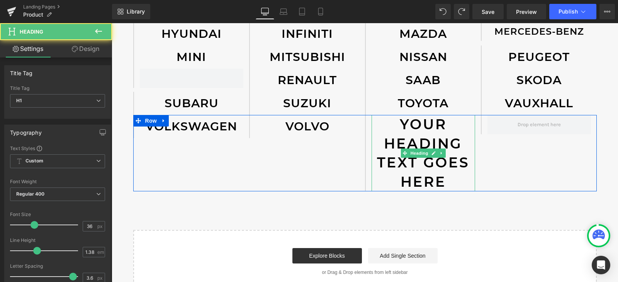
click at [409, 130] on h1 "Your heading text goes here" at bounding box center [424, 153] width 104 height 77
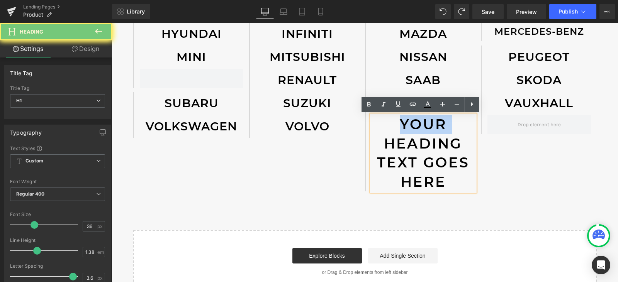
click at [409, 130] on h1 "Your heading text goes here" at bounding box center [424, 153] width 104 height 77
click at [409, 136] on h1 "Your heading text goes here" at bounding box center [424, 153] width 104 height 77
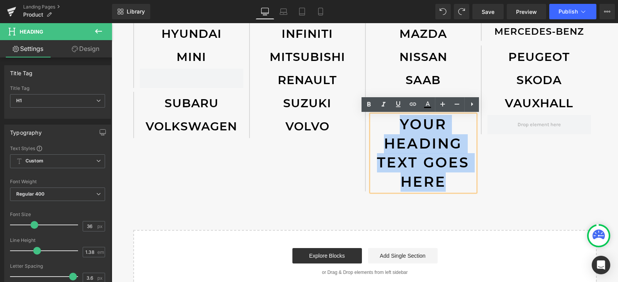
drag, startPoint x: 444, startPoint y: 177, endPoint x: 391, endPoint y: 128, distance: 73.0
click at [391, 128] on h1 "Your heading text goes here" at bounding box center [424, 153] width 104 height 77
paste div
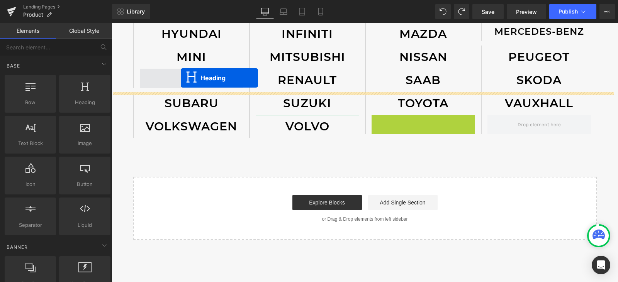
drag, startPoint x: 401, startPoint y: 125, endPoint x: 181, endPoint y: 78, distance: 225.1
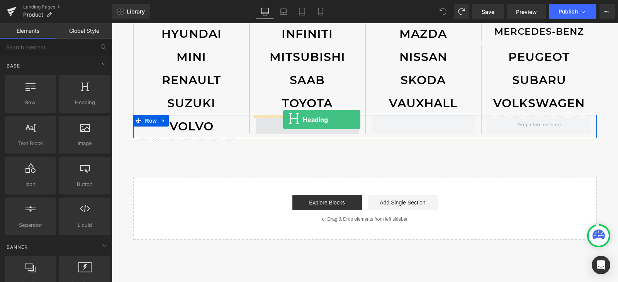
drag, startPoint x: 192, startPoint y: 125, endPoint x: 283, endPoint y: 122, distance: 91.2
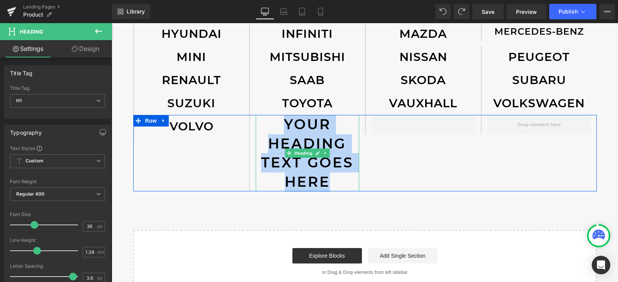
drag, startPoint x: 326, startPoint y: 183, endPoint x: 270, endPoint y: 128, distance: 78.7
click at [270, 128] on h1 "Your heading text goes here" at bounding box center [308, 153] width 104 height 77
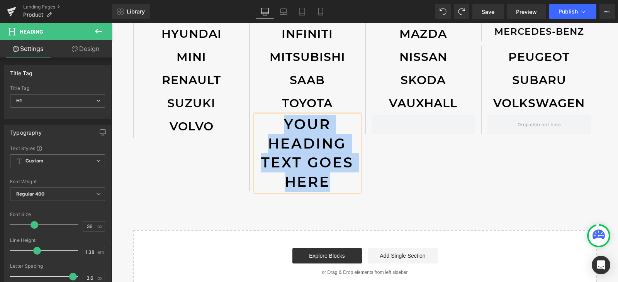
paste div
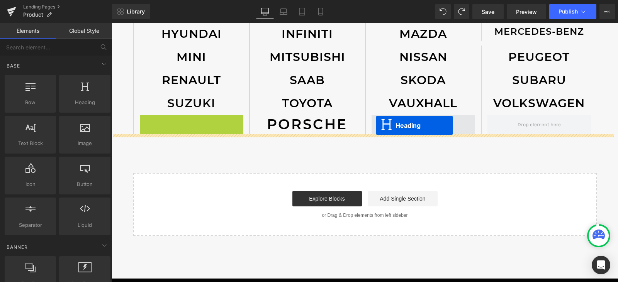
drag, startPoint x: 170, startPoint y: 128, endPoint x: 376, endPoint y: 126, distance: 205.6
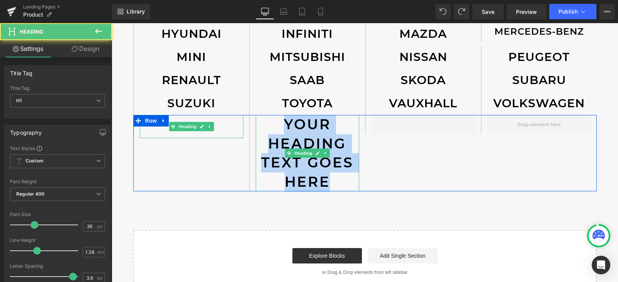
drag, startPoint x: 325, startPoint y: 174, endPoint x: 280, endPoint y: 122, distance: 69.3
click at [282, 120] on h1 "Your heading text goes here" at bounding box center [308, 153] width 104 height 77
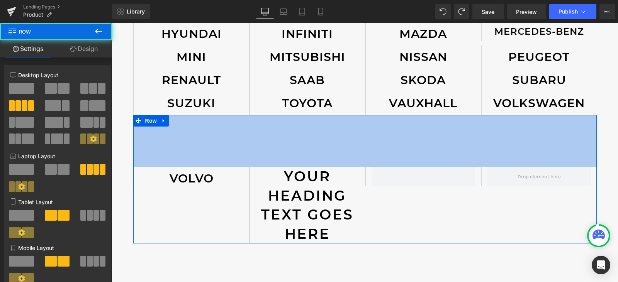
drag, startPoint x: 282, startPoint y: 117, endPoint x: 330, endPoint y: 169, distance: 71.4
click at [330, 169] on div "VOLVO Heading Your heading text goes here Heading Row 135px" at bounding box center [365, 179] width 464 height 129
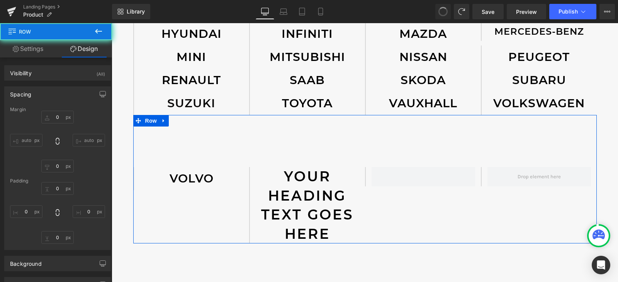
type input "0"
type input "135"
type input "0"
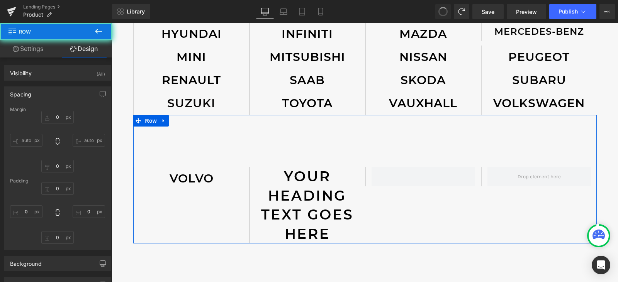
type input "0"
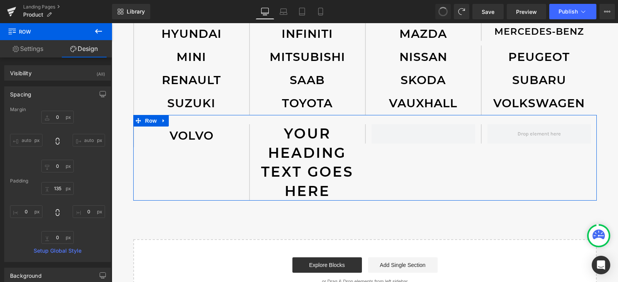
type input "0"
type input "24"
type input "0"
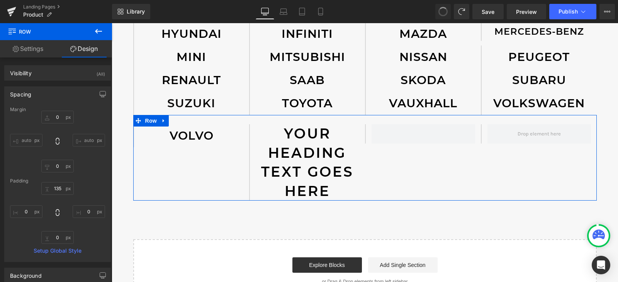
type input "0"
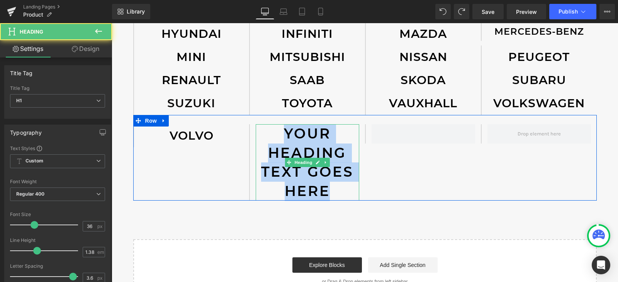
drag, startPoint x: 327, startPoint y: 189, endPoint x: 280, endPoint y: 133, distance: 73.5
click at [282, 133] on h1 "Your heading text goes here" at bounding box center [308, 162] width 104 height 77
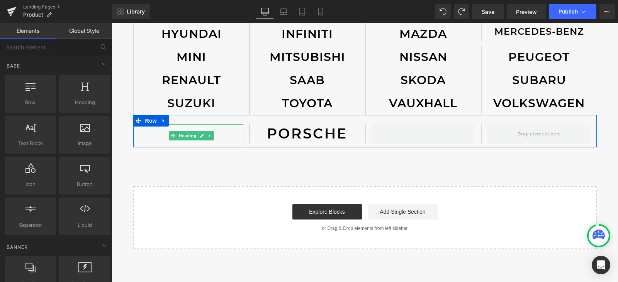
click at [162, 136] on h1 "VOLVO" at bounding box center [192, 135] width 104 height 23
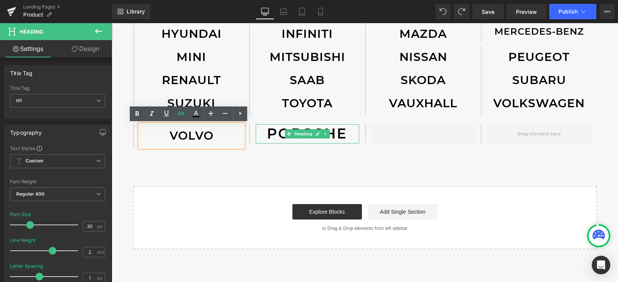
click at [340, 137] on h1 "PORSCHE" at bounding box center [308, 133] width 104 height 19
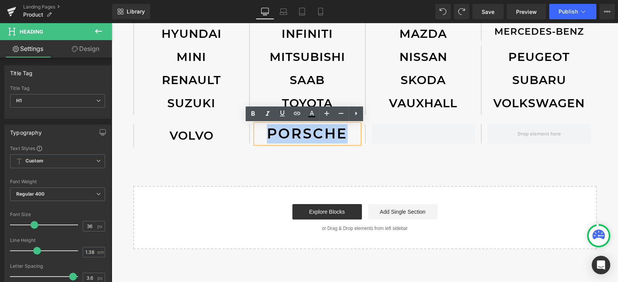
drag, startPoint x: 345, startPoint y: 137, endPoint x: 267, endPoint y: 137, distance: 77.7
click at [267, 137] on h1 "PORSCHE" at bounding box center [308, 133] width 104 height 19
click at [254, 116] on icon at bounding box center [253, 114] width 3 height 5
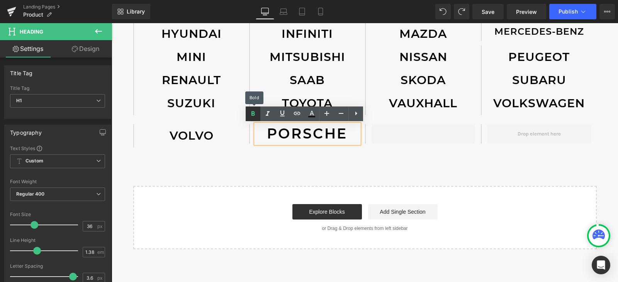
click at [254, 116] on icon at bounding box center [253, 114] width 3 height 5
click at [257, 116] on icon at bounding box center [252, 113] width 9 height 9
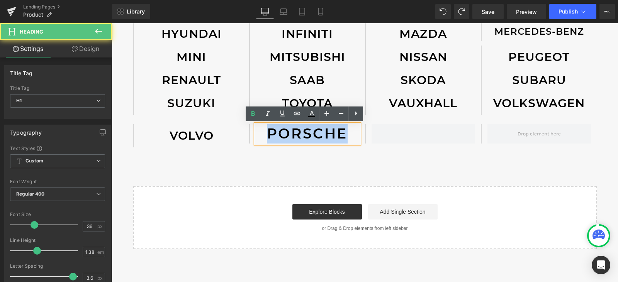
drag, startPoint x: 269, startPoint y: 134, endPoint x: 346, endPoint y: 135, distance: 77.3
click at [356, 135] on h1 "PORSCHE" at bounding box center [308, 133] width 104 height 19
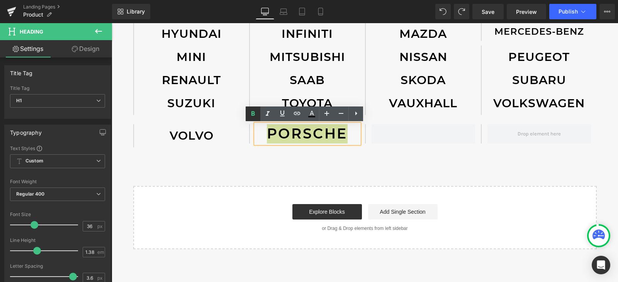
click at [255, 114] on icon at bounding box center [253, 114] width 3 height 5
click at [338, 132] on h1 "PORSCHE" at bounding box center [308, 133] width 104 height 19
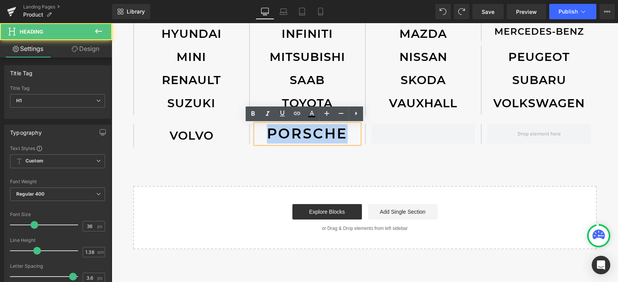
click at [338, 132] on h1 "PORSCHE" at bounding box center [308, 133] width 104 height 19
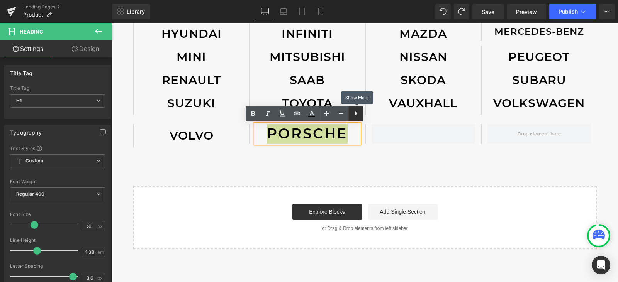
click at [354, 117] on icon at bounding box center [356, 113] width 9 height 9
click at [286, 115] on icon at bounding box center [282, 113] width 9 height 9
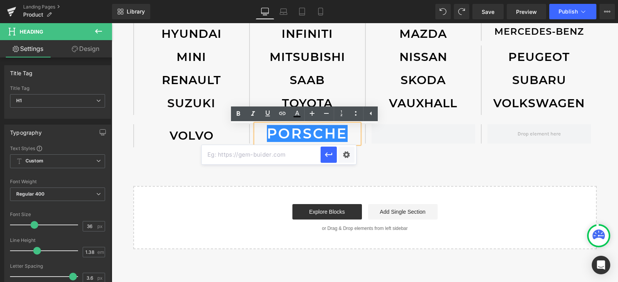
click at [284, 157] on input "text" at bounding box center [261, 154] width 119 height 19
paste input "[URL][DOMAIN_NAME]"
type input "[URL][DOMAIN_NAME]"
click at [327, 155] on icon "button" at bounding box center [328, 155] width 7 height 5
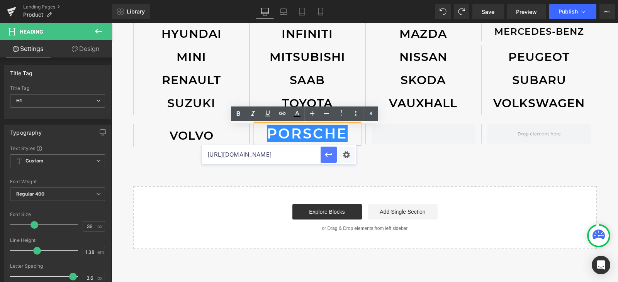
scroll to position [0, 0]
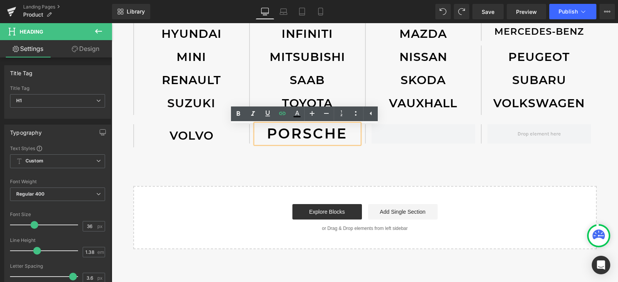
drag, startPoint x: 340, startPoint y: 176, endPoint x: 328, endPoint y: 168, distance: 15.1
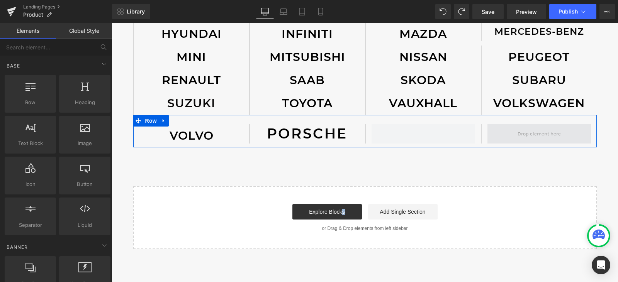
click at [488, 132] on span at bounding box center [540, 133] width 104 height 19
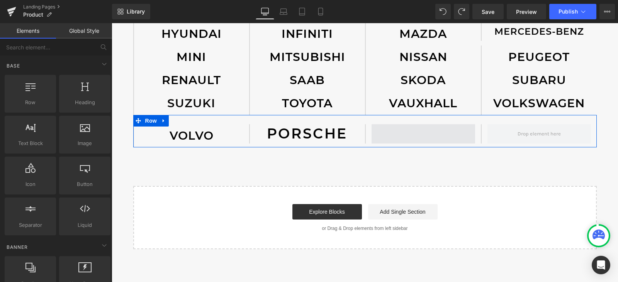
drag, startPoint x: 520, startPoint y: 134, endPoint x: 426, endPoint y: 132, distance: 93.9
click at [426, 132] on div "VOLVO Heading PORSCHE Heading Row" at bounding box center [365, 131] width 464 height 32
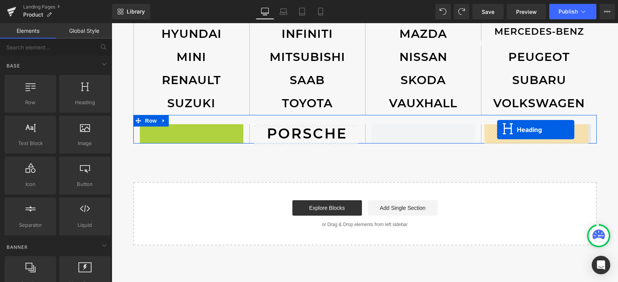
drag, startPoint x: 167, startPoint y: 136, endPoint x: 497, endPoint y: 130, distance: 329.6
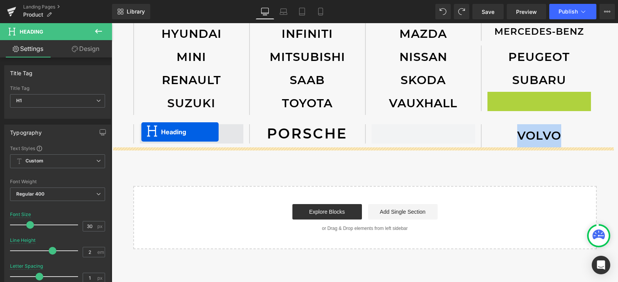
drag, startPoint x: 516, startPoint y: 103, endPoint x: 144, endPoint y: 133, distance: 373.7
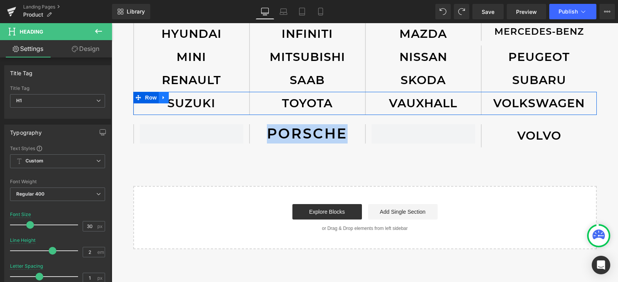
click at [162, 96] on icon at bounding box center [163, 98] width 5 height 6
click at [169, 99] on link at bounding box center [174, 98] width 10 height 12
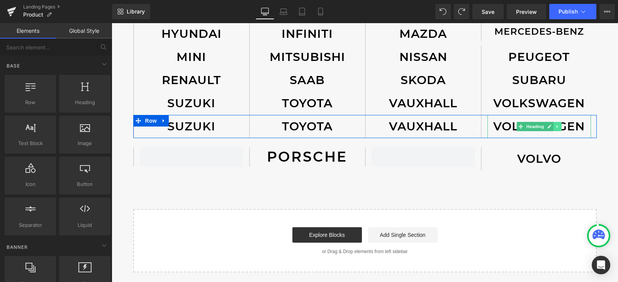
click at [556, 125] on icon at bounding box center [558, 126] width 4 height 5
click at [558, 127] on link at bounding box center [562, 126] width 8 height 9
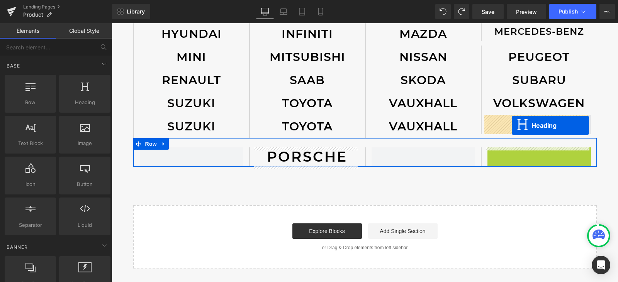
drag, startPoint x: 518, startPoint y: 160, endPoint x: 512, endPoint y: 126, distance: 34.6
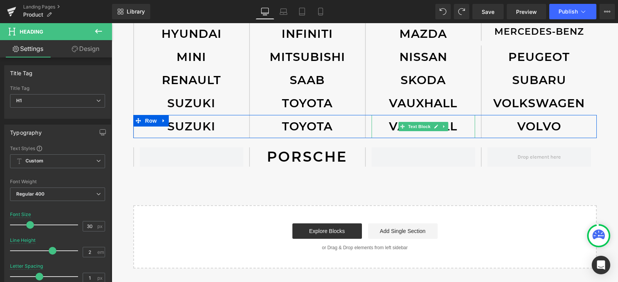
click at [442, 127] on icon at bounding box center [444, 126] width 4 height 5
click at [446, 127] on icon at bounding box center [448, 126] width 4 height 5
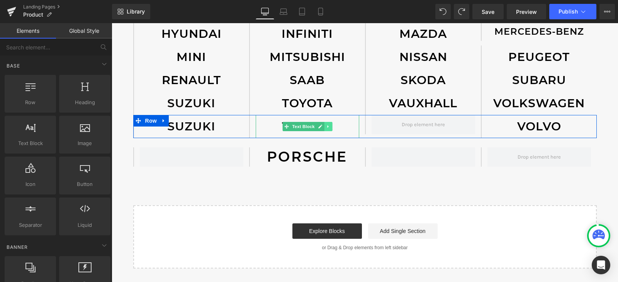
click at [328, 126] on link at bounding box center [328, 126] width 8 height 9
click at [330, 127] on icon at bounding box center [332, 127] width 4 height 4
click at [211, 128] on icon at bounding box center [212, 126] width 4 height 5
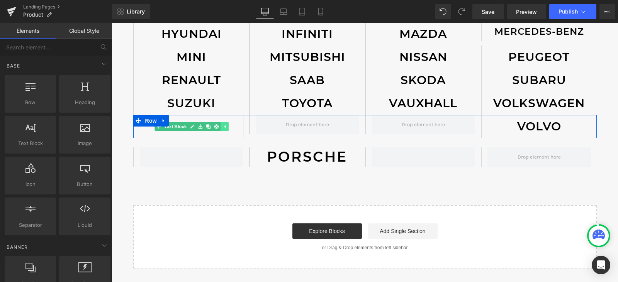
click at [214, 128] on icon at bounding box center [216, 127] width 4 height 4
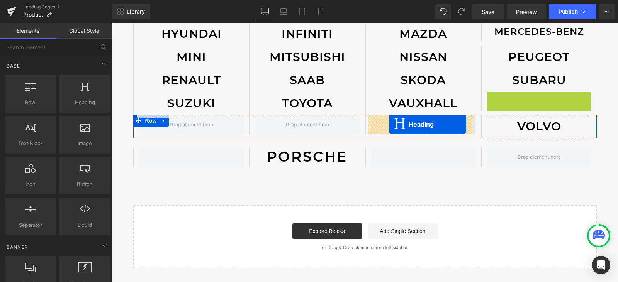
drag, startPoint x: 507, startPoint y: 105, endPoint x: 389, endPoint y: 124, distance: 119.4
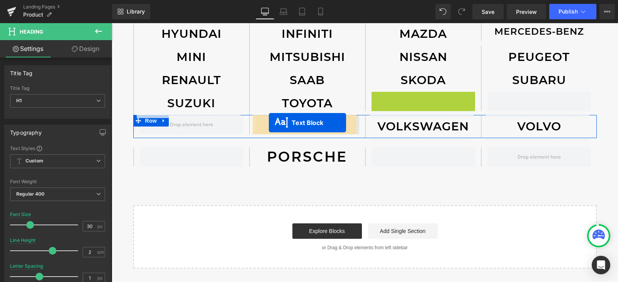
drag, startPoint x: 399, startPoint y: 103, endPoint x: 269, endPoint y: 123, distance: 131.4
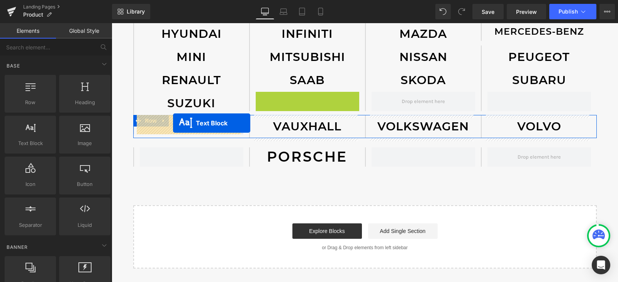
drag, startPoint x: 280, startPoint y: 103, endPoint x: 173, endPoint y: 123, distance: 109.0
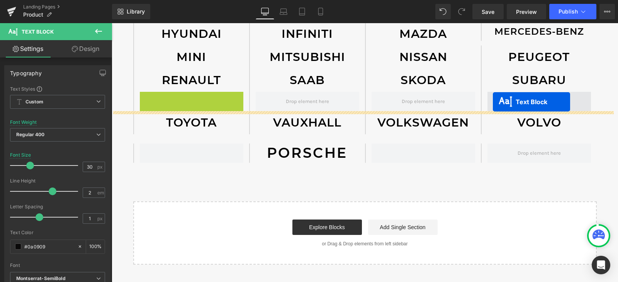
drag, startPoint x: 168, startPoint y: 108, endPoint x: 493, endPoint y: 102, distance: 325.4
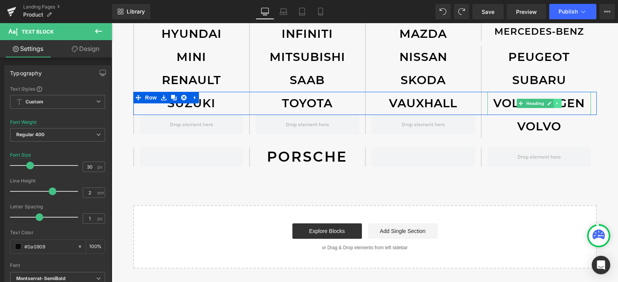
click at [558, 104] on link at bounding box center [558, 103] width 8 height 9
click at [553, 104] on link at bounding box center [553, 103] width 8 height 9
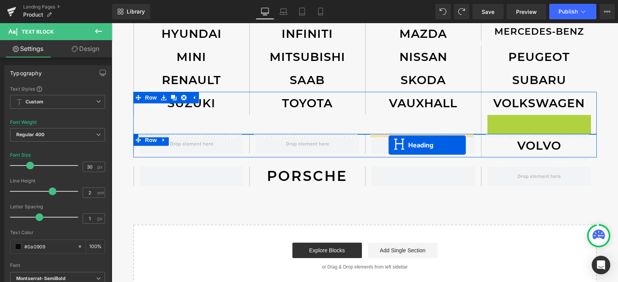
drag, startPoint x: 517, startPoint y: 125, endPoint x: 389, endPoint y: 143, distance: 129.5
click at [389, 158] on div "PORSCHE Heading Row" at bounding box center [365, 172] width 464 height 29
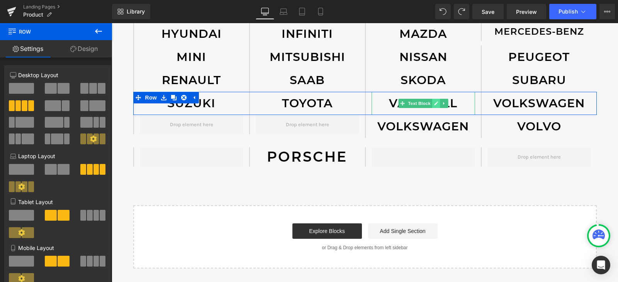
click at [434, 103] on icon at bounding box center [436, 104] width 4 height 4
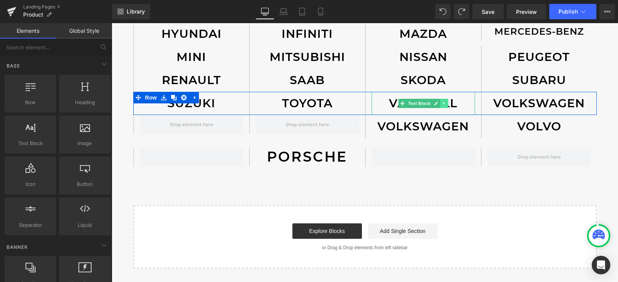
click at [443, 104] on icon at bounding box center [443, 103] width 1 height 3
click at [438, 104] on icon at bounding box center [440, 104] width 4 height 4
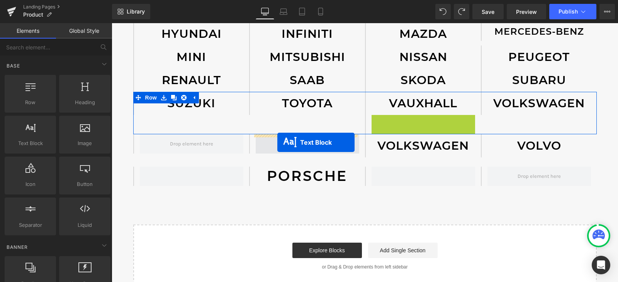
drag, startPoint x: 397, startPoint y: 128, endPoint x: 277, endPoint y: 143, distance: 120.3
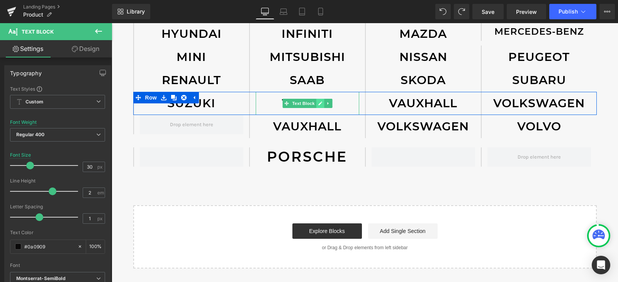
click at [318, 105] on icon at bounding box center [320, 104] width 4 height 4
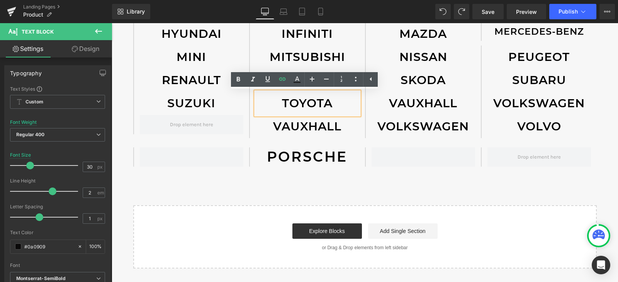
click at [365, 157] on div at bounding box center [423, 157] width 116 height 19
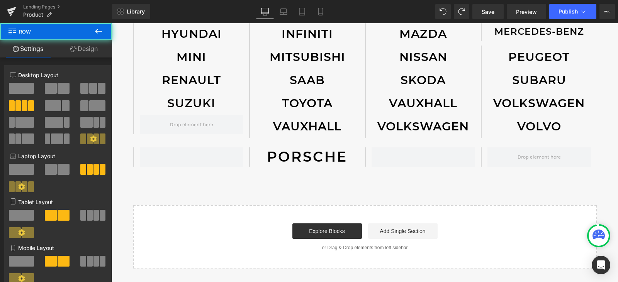
click at [345, 102] on p "TOYOTA" at bounding box center [308, 103] width 104 height 23
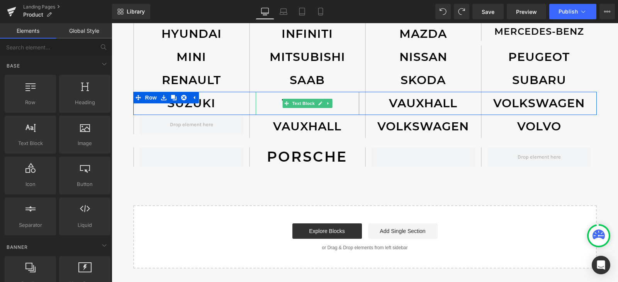
click at [266, 106] on p "TOYOTA" at bounding box center [308, 103] width 104 height 23
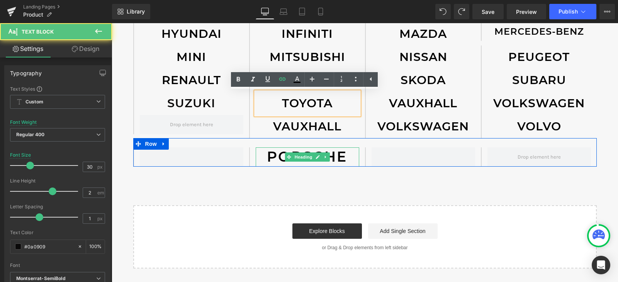
click at [272, 163] on h1 "PORSCHE" at bounding box center [308, 157] width 104 height 19
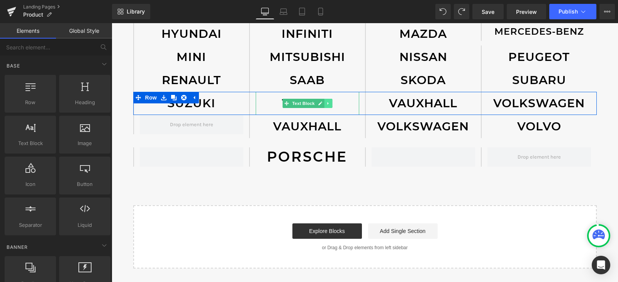
click at [327, 104] on icon at bounding box center [327, 103] width 1 height 3
click at [323, 104] on icon at bounding box center [324, 103] width 4 height 5
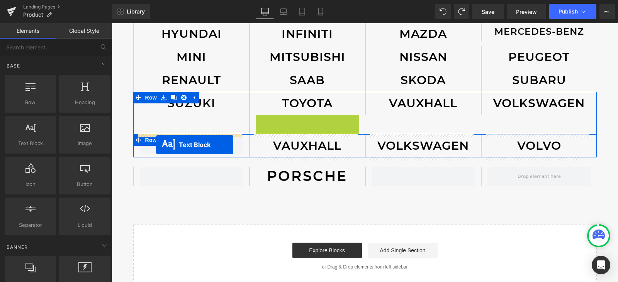
drag, startPoint x: 281, startPoint y: 127, endPoint x: 156, endPoint y: 145, distance: 126.1
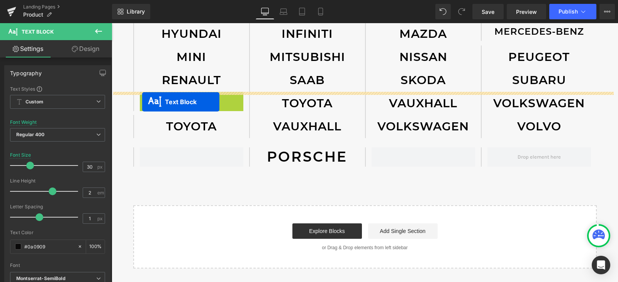
drag, startPoint x: 166, startPoint y: 105, endPoint x: 142, endPoint y: 102, distance: 24.1
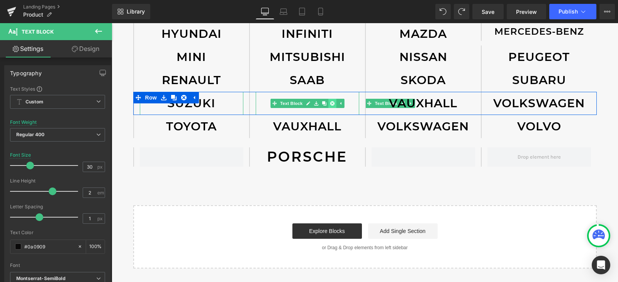
click at [332, 104] on link at bounding box center [332, 103] width 8 height 9
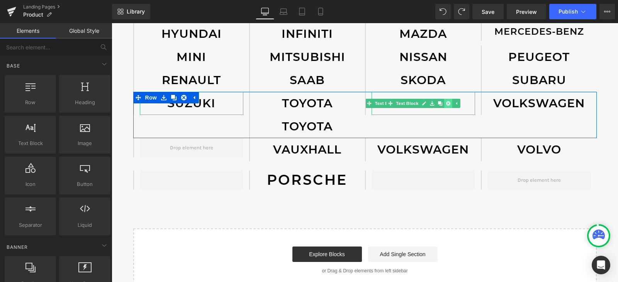
click at [446, 105] on icon at bounding box center [448, 104] width 4 height 4
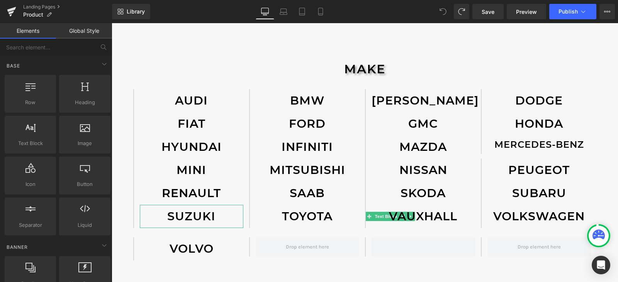
scroll to position [317, 0]
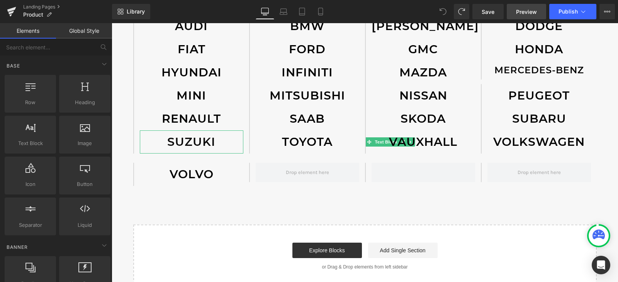
click at [524, 14] on span "Preview" at bounding box center [526, 12] width 21 height 8
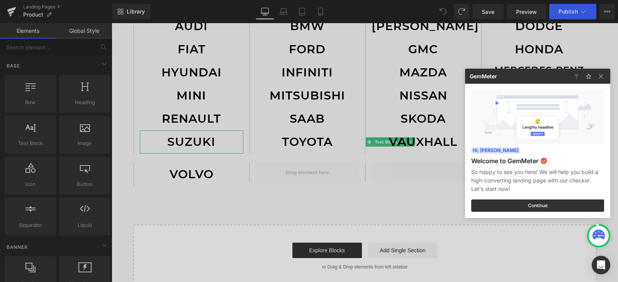
click at [568, 12] on div at bounding box center [309, 141] width 618 height 282
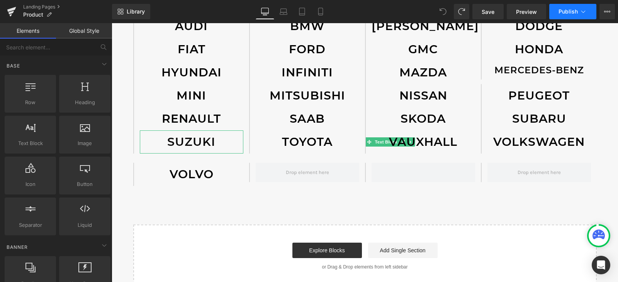
click at [565, 10] on span "Publish" at bounding box center [568, 12] width 19 height 6
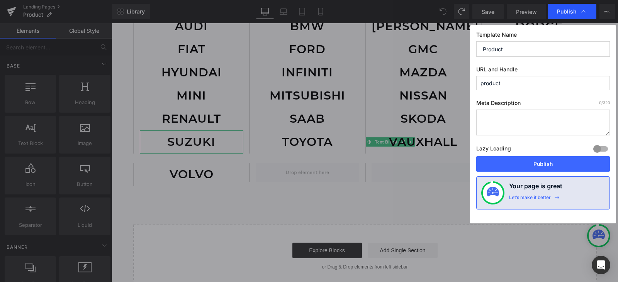
click at [568, 7] on div "Publish" at bounding box center [572, 11] width 49 height 15
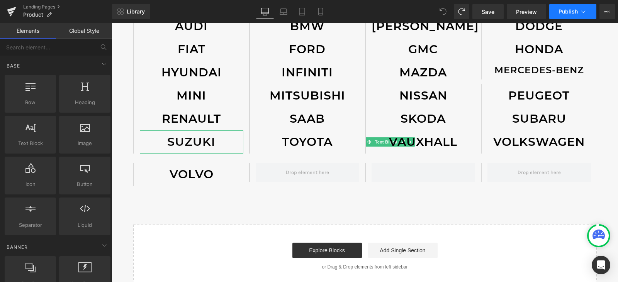
click at [565, 17] on button "Publish" at bounding box center [572, 11] width 47 height 15
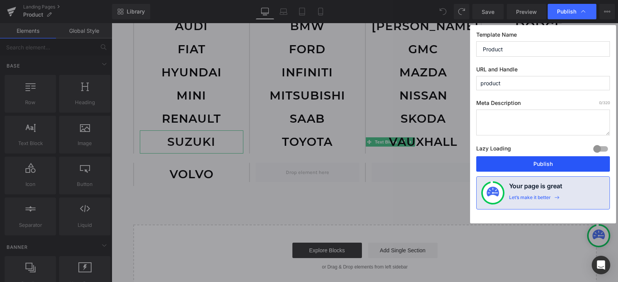
click at [552, 163] on button "Publish" at bounding box center [543, 163] width 134 height 15
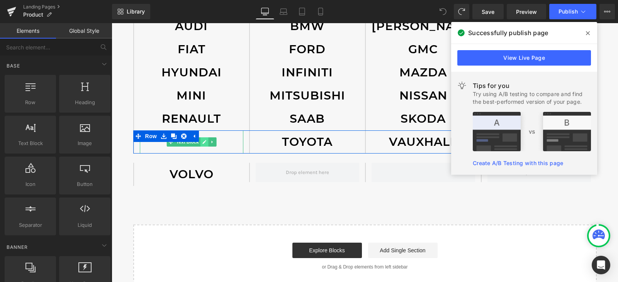
click at [203, 144] on icon at bounding box center [204, 142] width 4 height 5
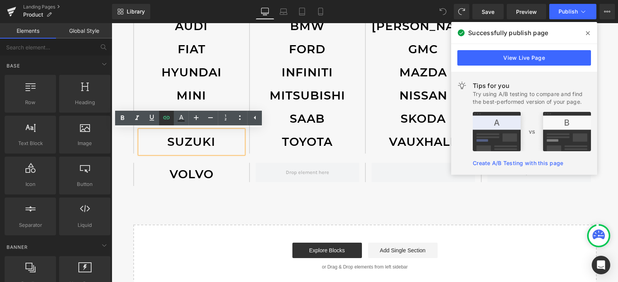
click at [167, 119] on icon at bounding box center [166, 117] width 7 height 3
click at [176, 259] on input "#" at bounding box center [145, 261] width 119 height 19
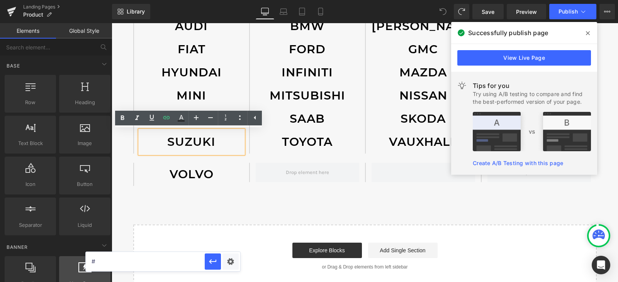
drag, startPoint x: 122, startPoint y: 265, endPoint x: 68, endPoint y: 264, distance: 53.3
click at [68, 0] on div "Text Block You are previewing how the will restyle your page. You can not edit …" at bounding box center [309, 0] width 618 height 0
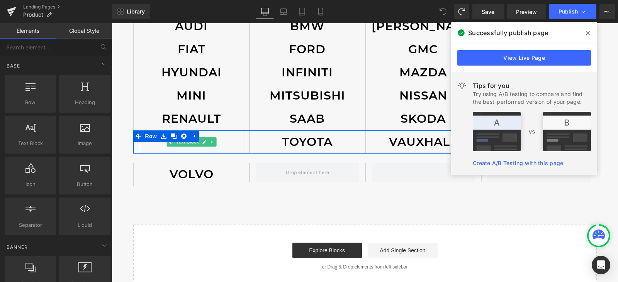
click at [211, 140] on icon at bounding box center [212, 142] width 4 height 5
click at [190, 143] on icon at bounding box center [192, 143] width 4 height 4
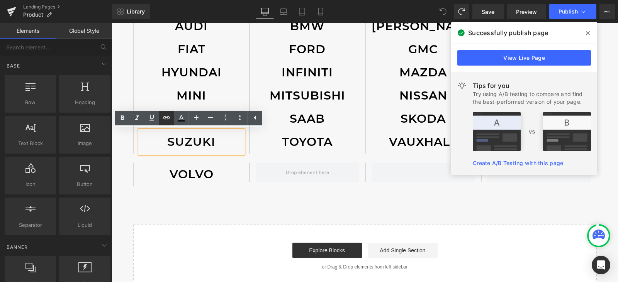
click at [171, 121] on icon at bounding box center [166, 117] width 9 height 9
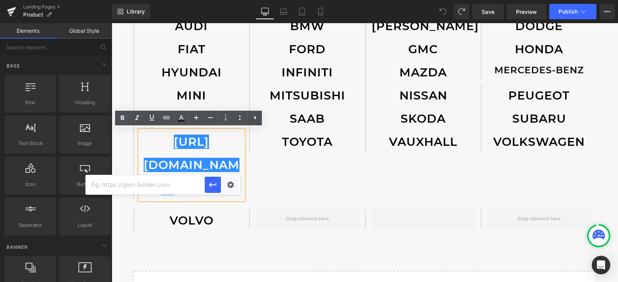
click at [249, 228] on div at bounding box center [307, 218] width 116 height 19
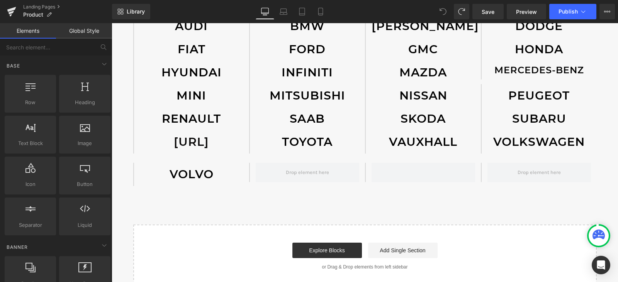
click at [230, 154] on p "[URL]" at bounding box center [192, 142] width 104 height 23
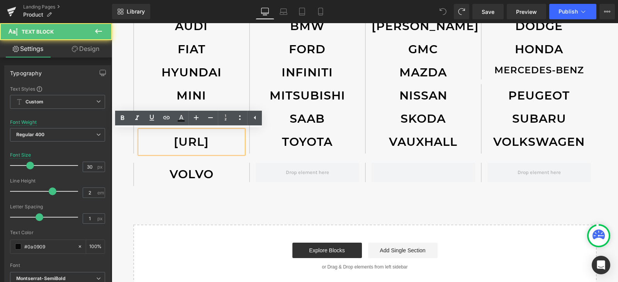
drag, startPoint x: 213, startPoint y: 166, endPoint x: 153, endPoint y: 143, distance: 64.1
click at [153, 143] on p "[URL]" at bounding box center [192, 142] width 104 height 23
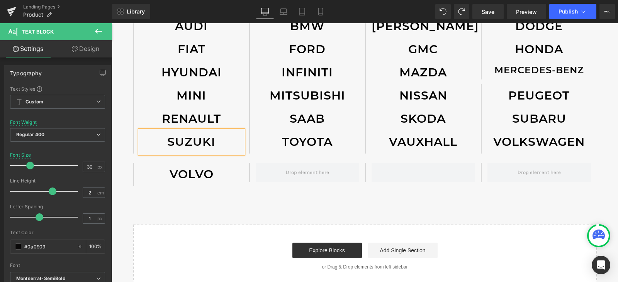
click at [208, 141] on p "SUZUKI" at bounding box center [192, 142] width 104 height 23
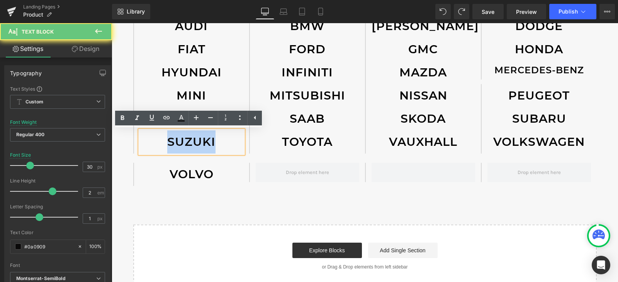
drag, startPoint x: 213, startPoint y: 142, endPoint x: 167, endPoint y: 143, distance: 46.4
click at [167, 143] on p "SUZUKI" at bounding box center [192, 142] width 104 height 23
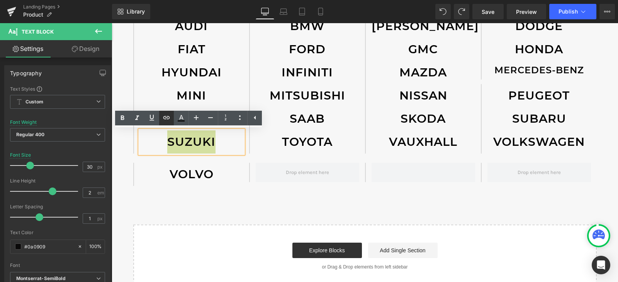
click at [168, 120] on icon at bounding box center [166, 117] width 9 height 9
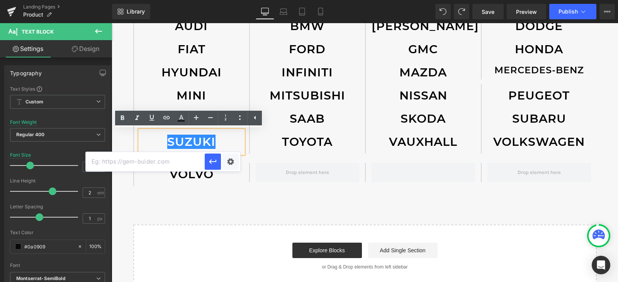
click at [175, 169] on input "text" at bounding box center [145, 161] width 119 height 19
paste input "[URL][DOMAIN_NAME]"
click at [204, 162] on input "[URL][DOMAIN_NAME]" at bounding box center [145, 161] width 119 height 19
type input "[URL][DOMAIN_NAME]"
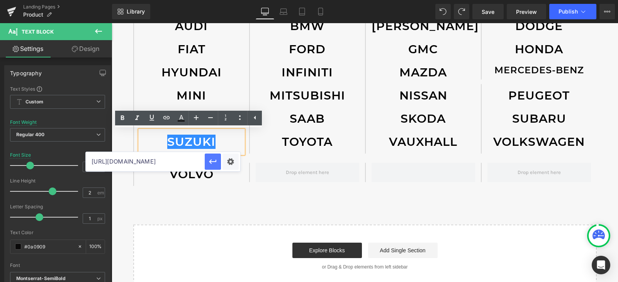
click at [207, 161] on button "button" at bounding box center [213, 162] width 16 height 16
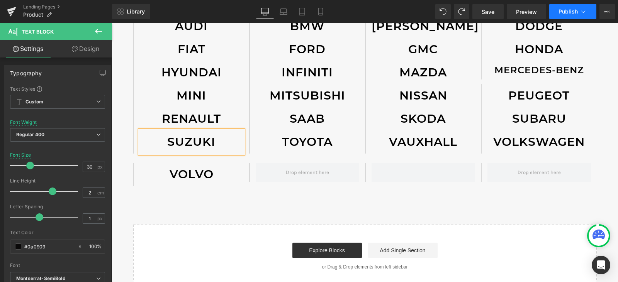
click at [566, 9] on span "Publish" at bounding box center [568, 12] width 19 height 6
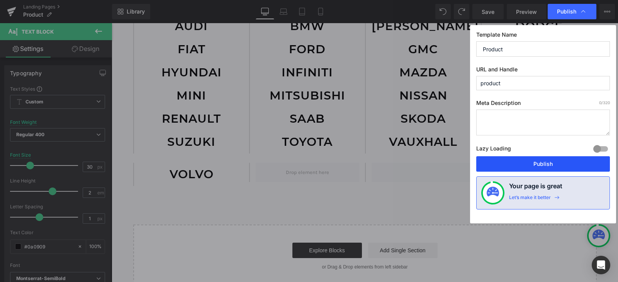
click at [555, 165] on button "Publish" at bounding box center [543, 163] width 134 height 15
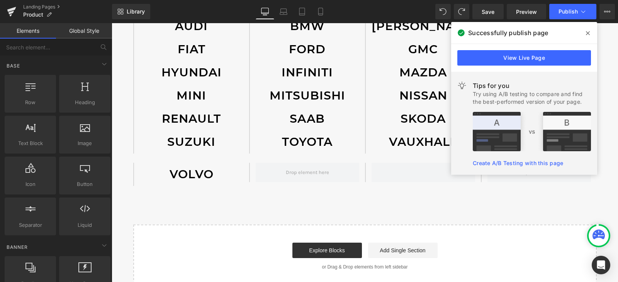
click at [542, 207] on div "UNIVERSAL Heading Image Image Image Image Row Image Image Row MAKE Heading AUDI…" at bounding box center [365, 24] width 507 height 530
